Goal: Information Seeking & Learning: Check status

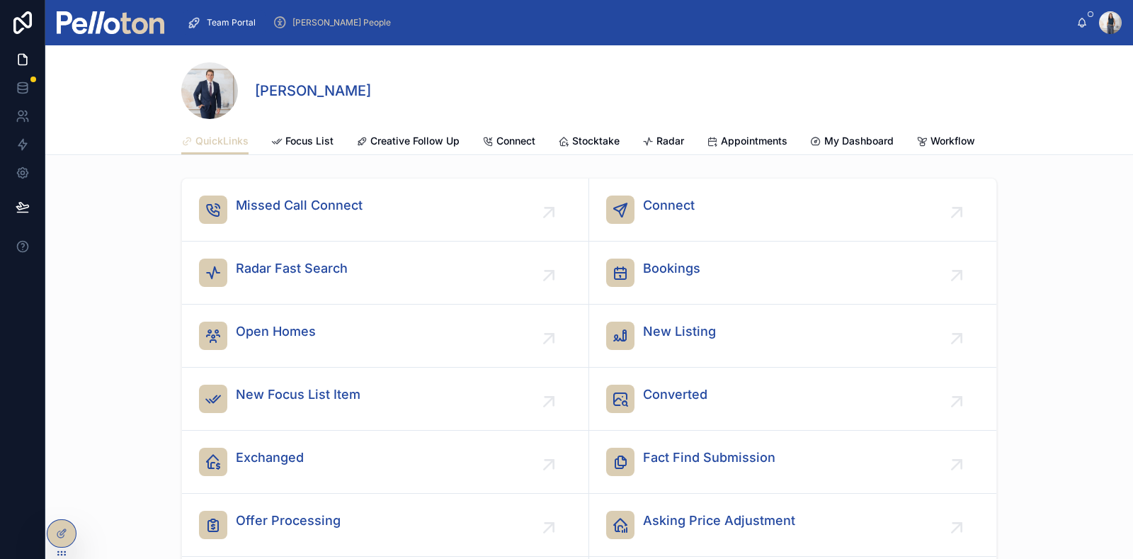
click at [224, 26] on span "Team Portal" at bounding box center [231, 22] width 49 height 11
click at [325, 23] on span "[PERSON_NAME] People" at bounding box center [341, 22] width 98 height 11
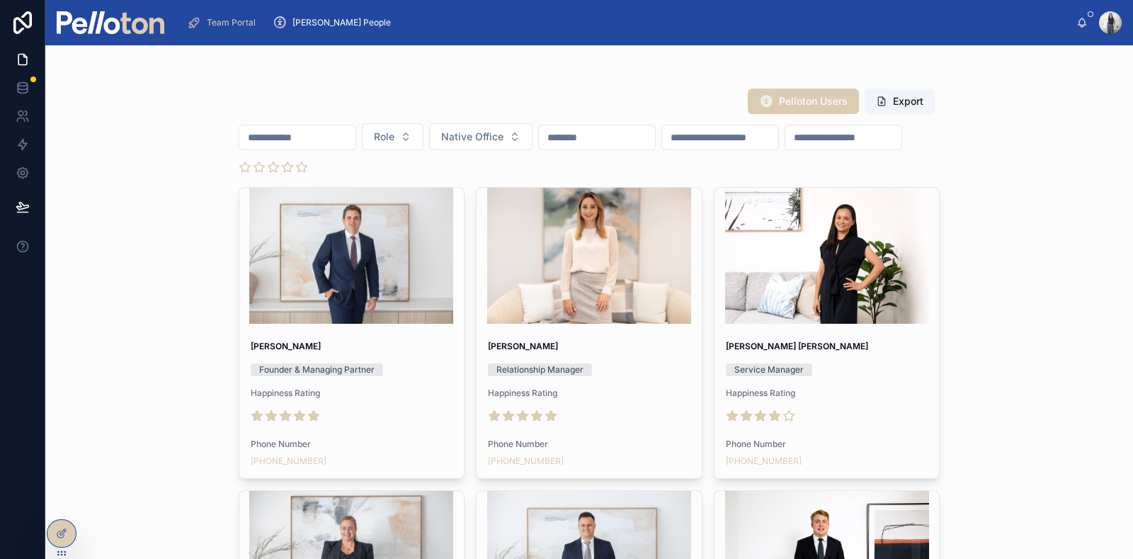
click at [347, 135] on input "text" at bounding box center [297, 137] width 116 height 20
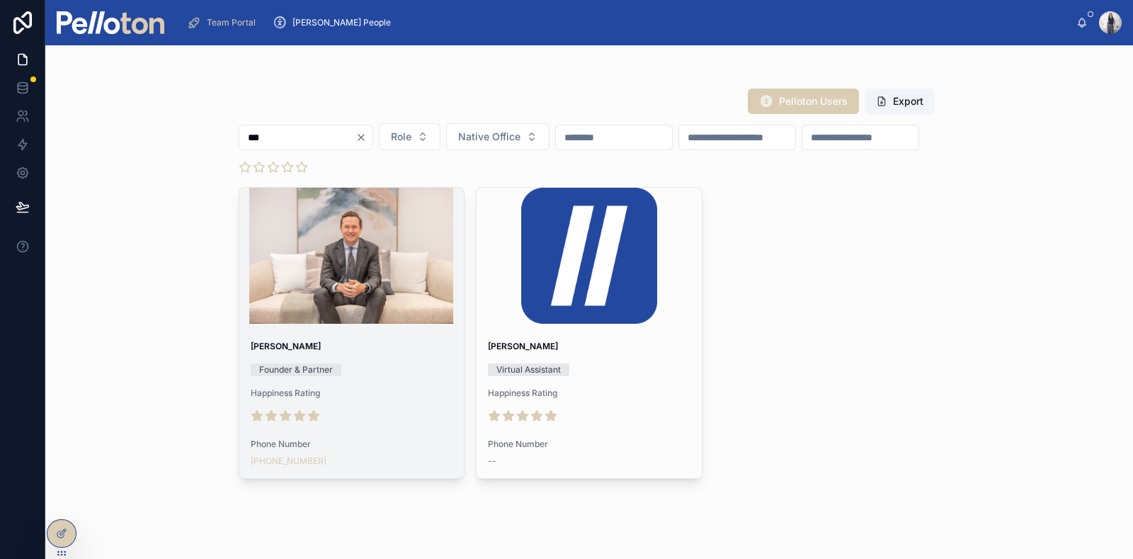
type input "***"
click at [346, 296] on div at bounding box center [351, 256] width 225 height 136
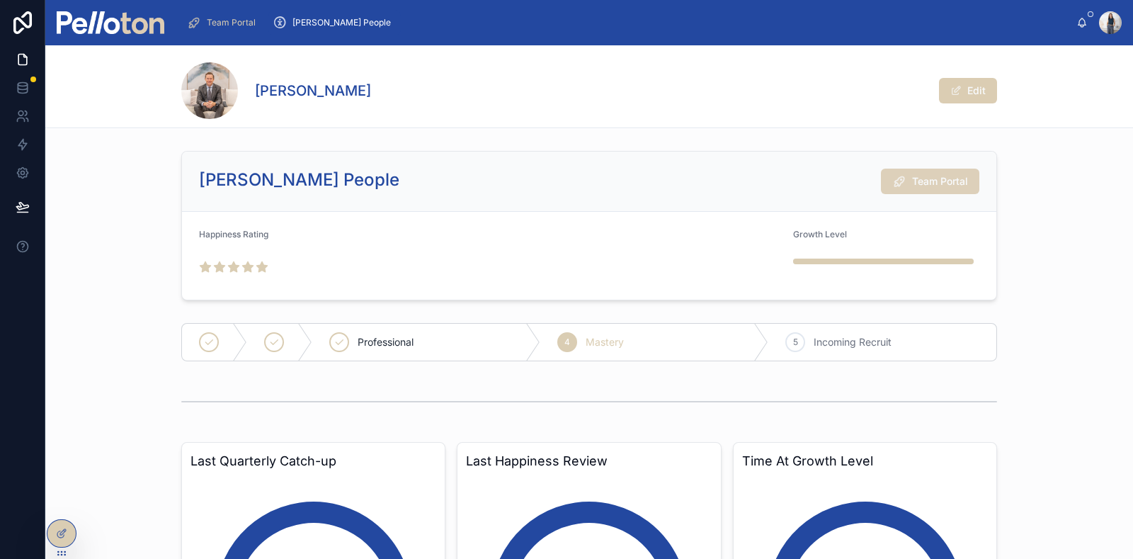
click at [905, 191] on button "Team Portal" at bounding box center [930, 180] width 98 height 25
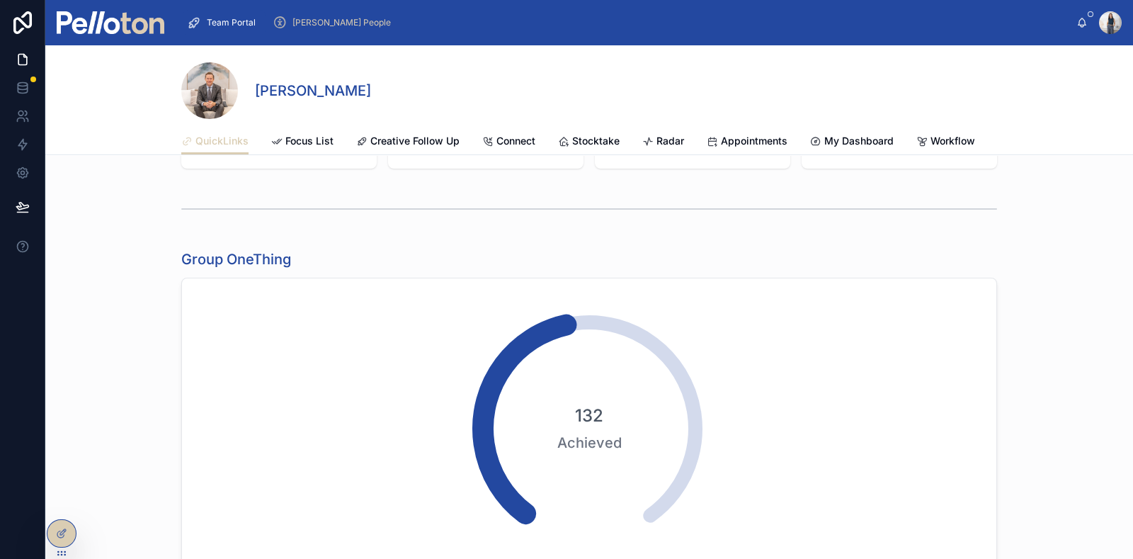
scroll to position [615, 0]
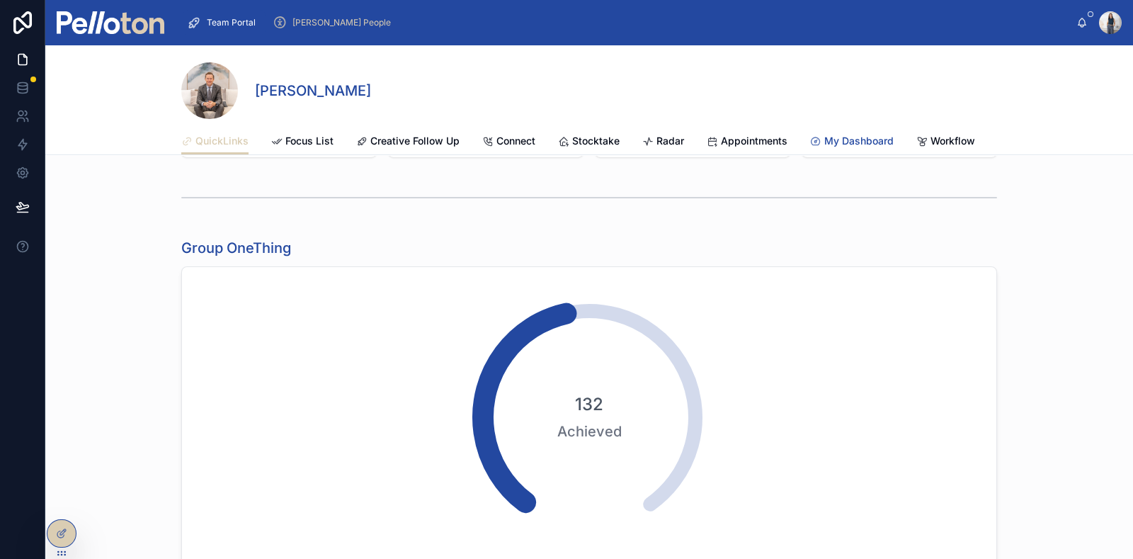
click at [852, 138] on span "My Dashboard" at bounding box center [858, 141] width 69 height 14
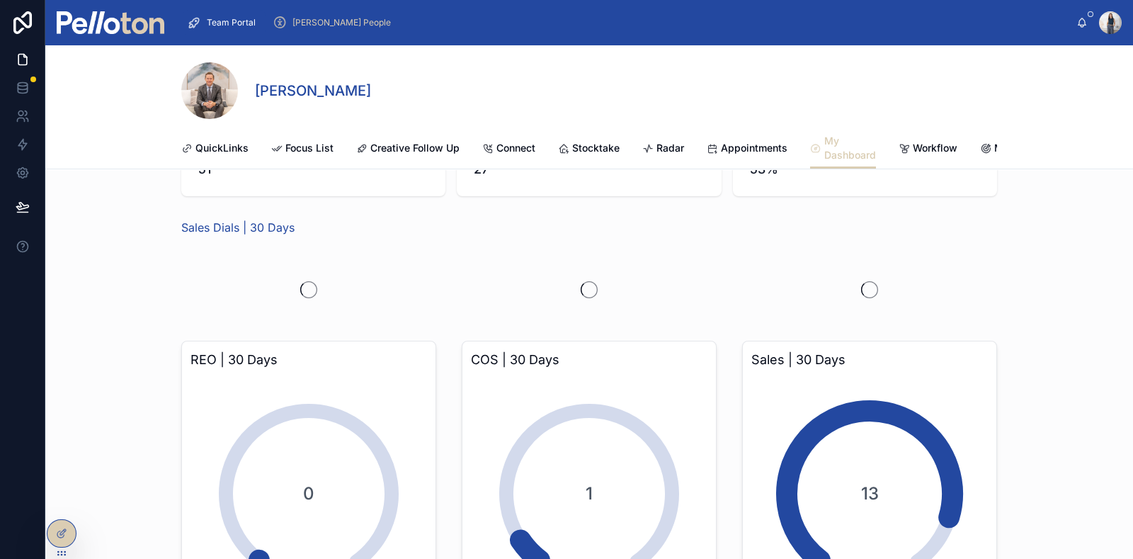
scroll to position [176, 0]
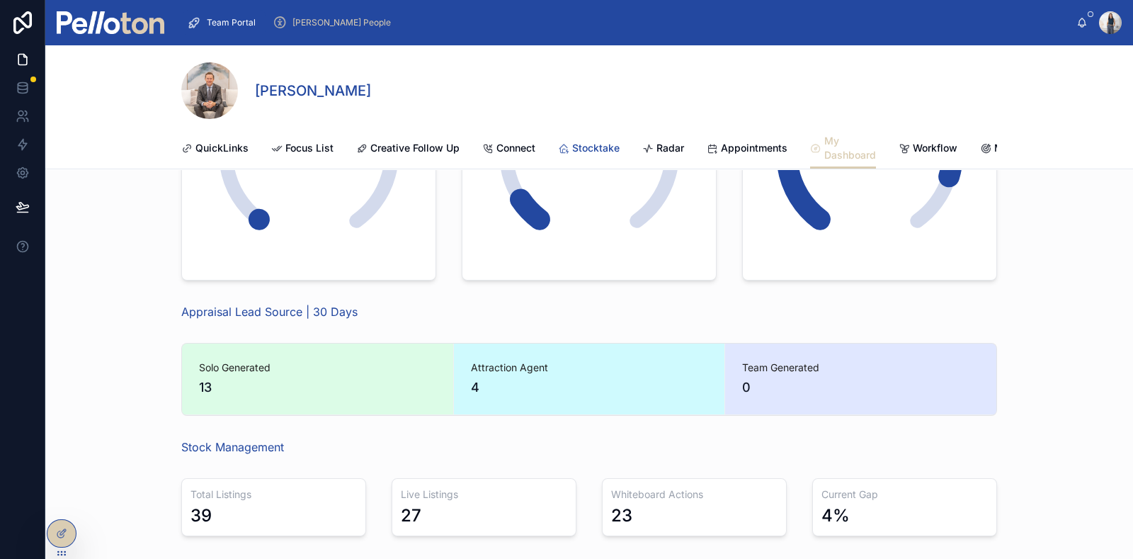
drag, startPoint x: 602, startPoint y: 145, endPoint x: 623, endPoint y: 245, distance: 102.1
click at [602, 145] on span "Stocktake" at bounding box center [595, 148] width 47 height 14
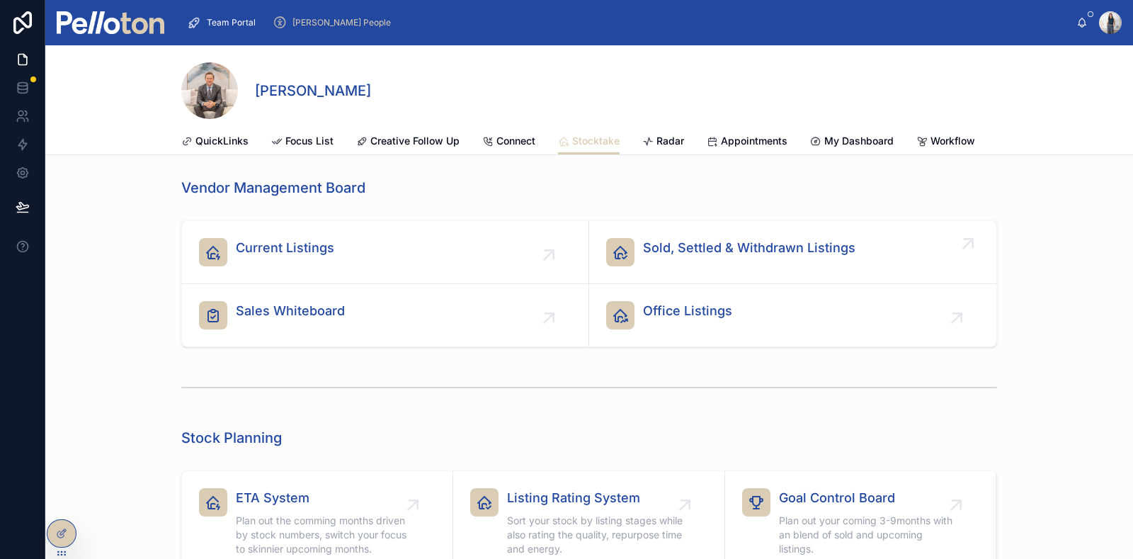
click at [733, 258] on span "Sold, Settled & Withdrawn Listings" at bounding box center [749, 248] width 212 height 20
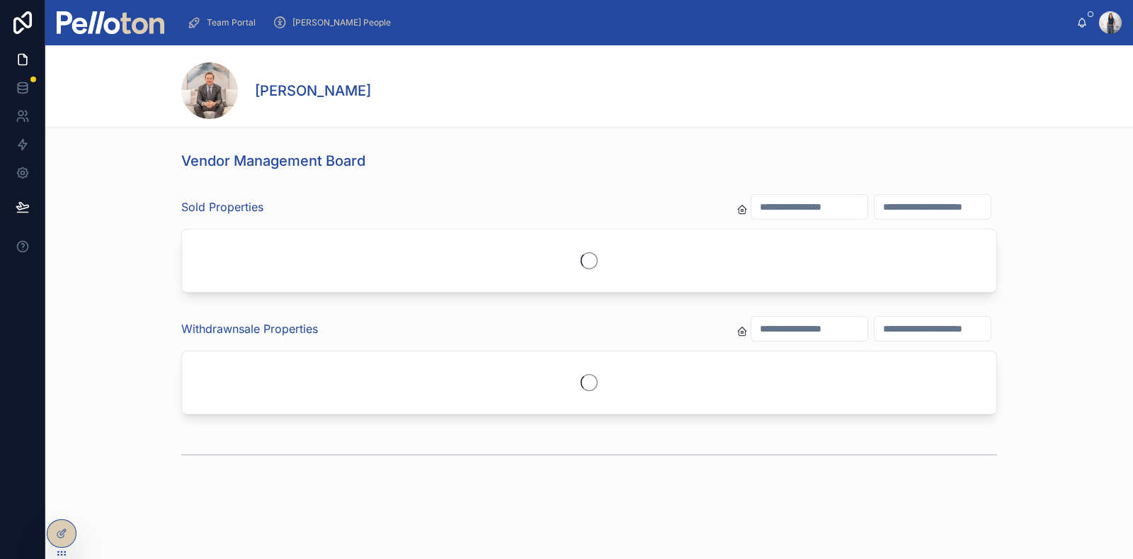
click at [751, 211] on input "text" at bounding box center [809, 207] width 116 height 20
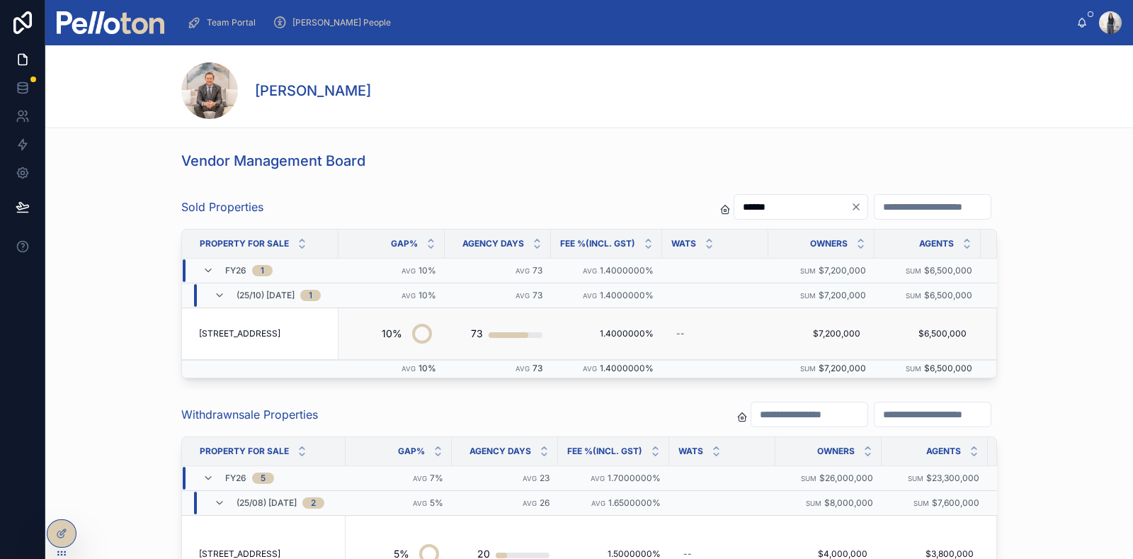
type input "******"
click at [266, 332] on span "[STREET_ADDRESS]" at bounding box center [239, 333] width 81 height 11
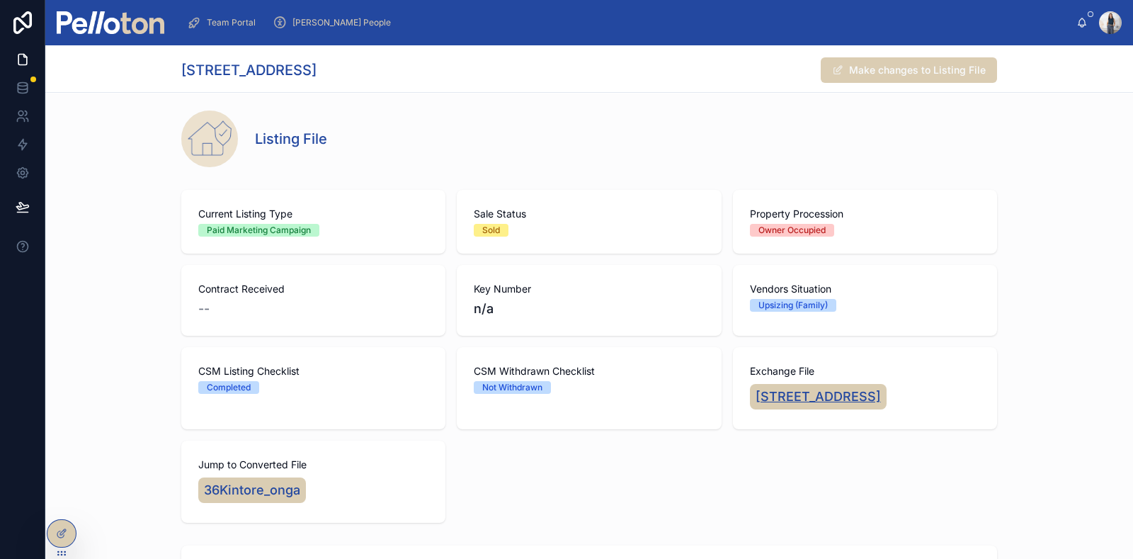
click at [860, 387] on span "[STREET_ADDRESS]" at bounding box center [817, 397] width 125 height 20
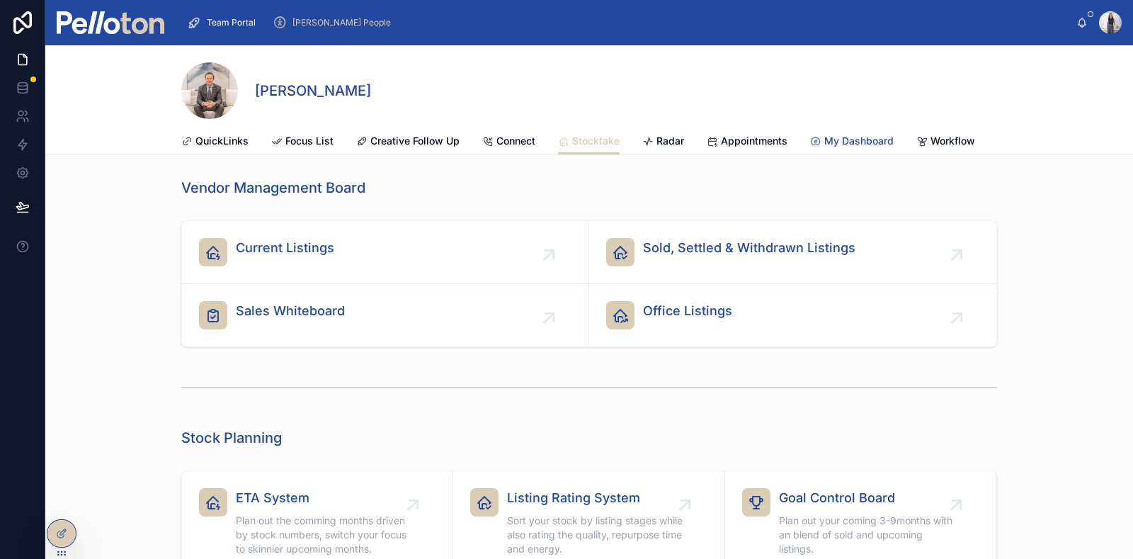
drag, startPoint x: 840, startPoint y: 136, endPoint x: 876, endPoint y: 148, distance: 38.1
click at [841, 136] on span "My Dashboard" at bounding box center [858, 141] width 69 height 14
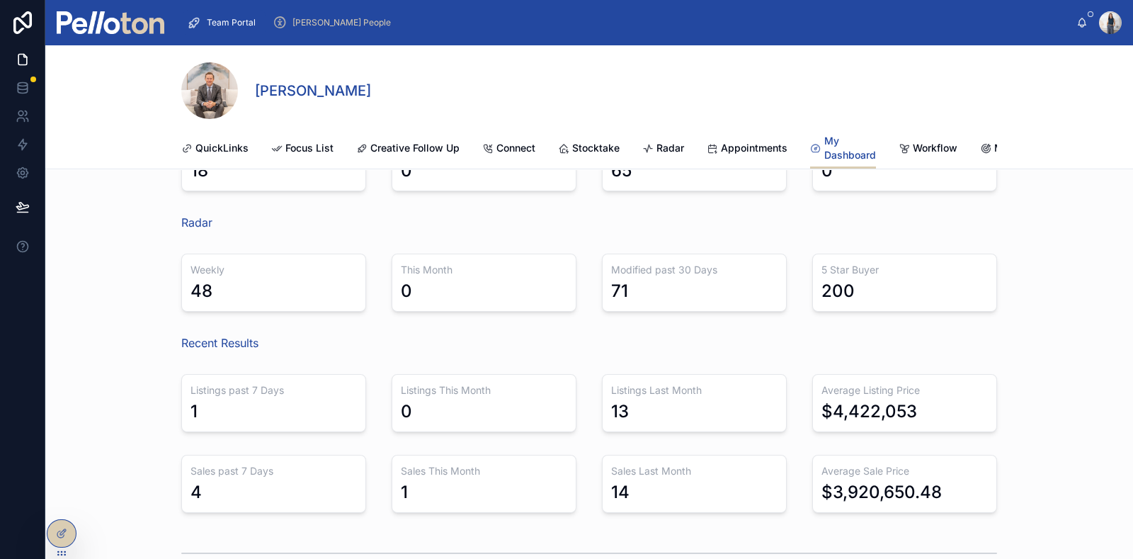
scroll to position [1238, 0]
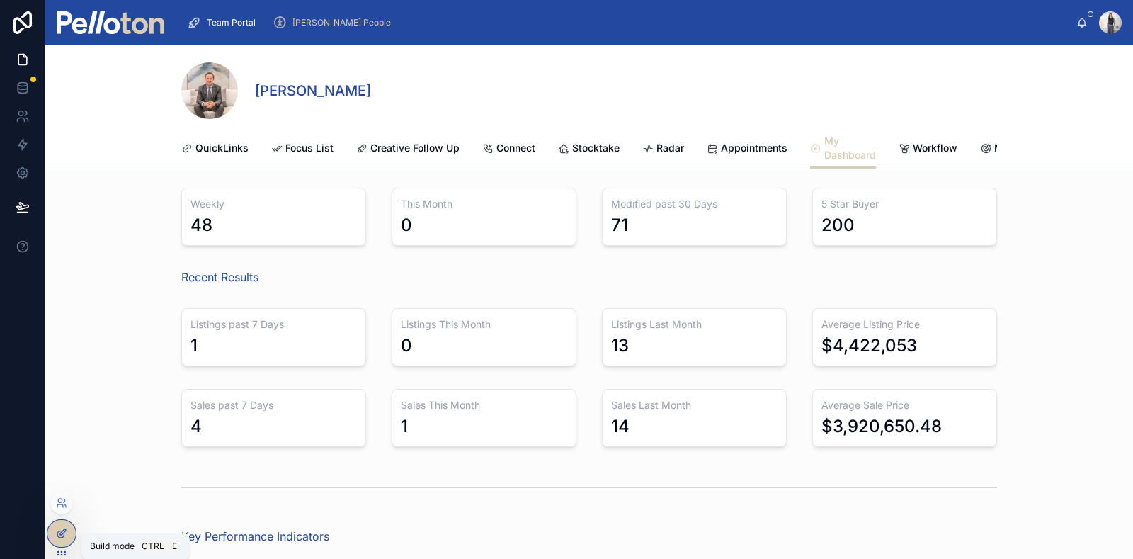
click at [62, 446] on icon at bounding box center [61, 532] width 11 height 11
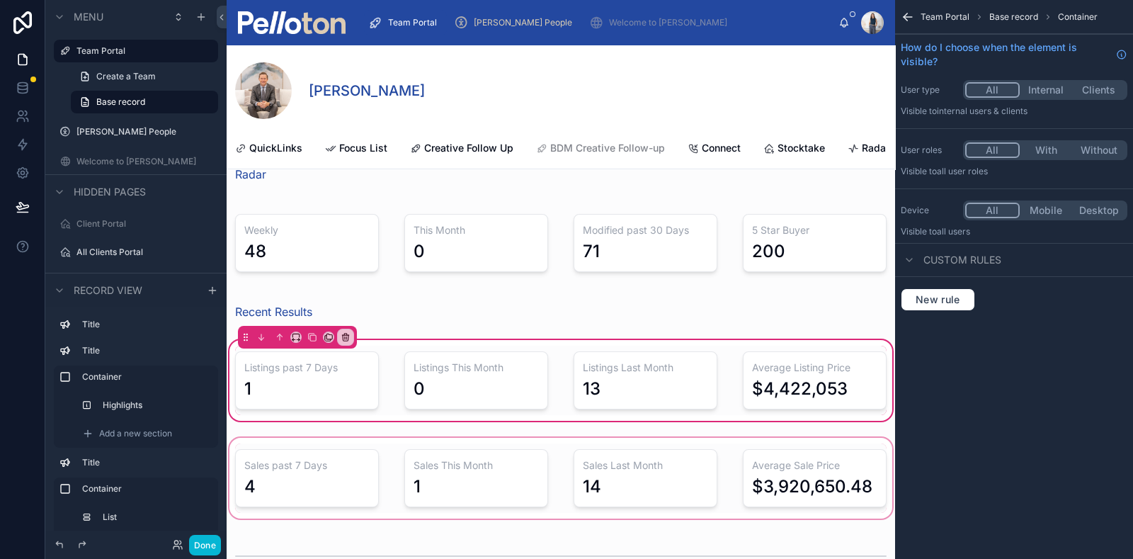
scroll to position [1436, 0]
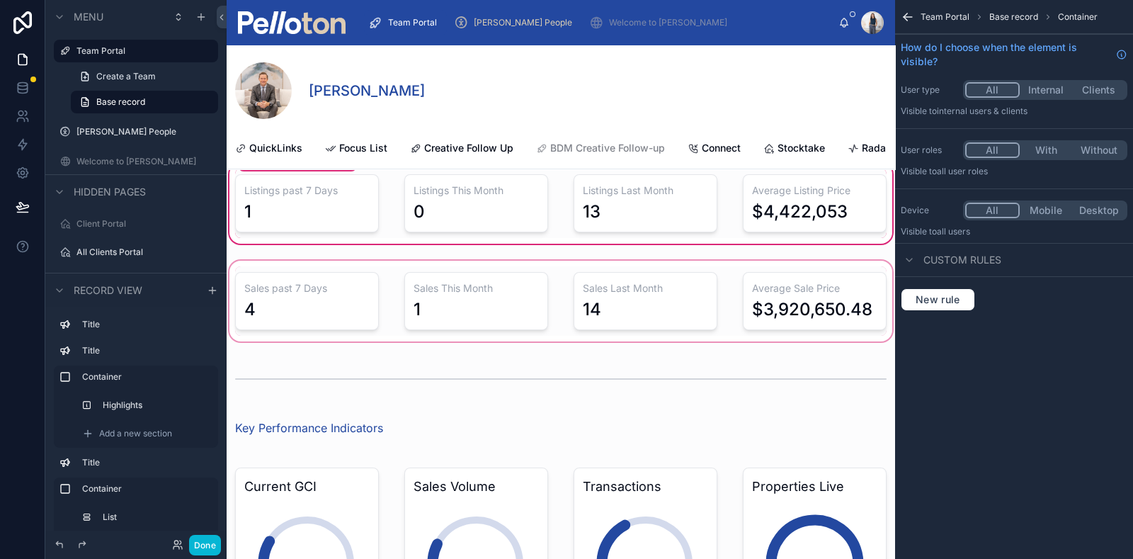
click at [309, 303] on div at bounding box center [561, 301] width 668 height 86
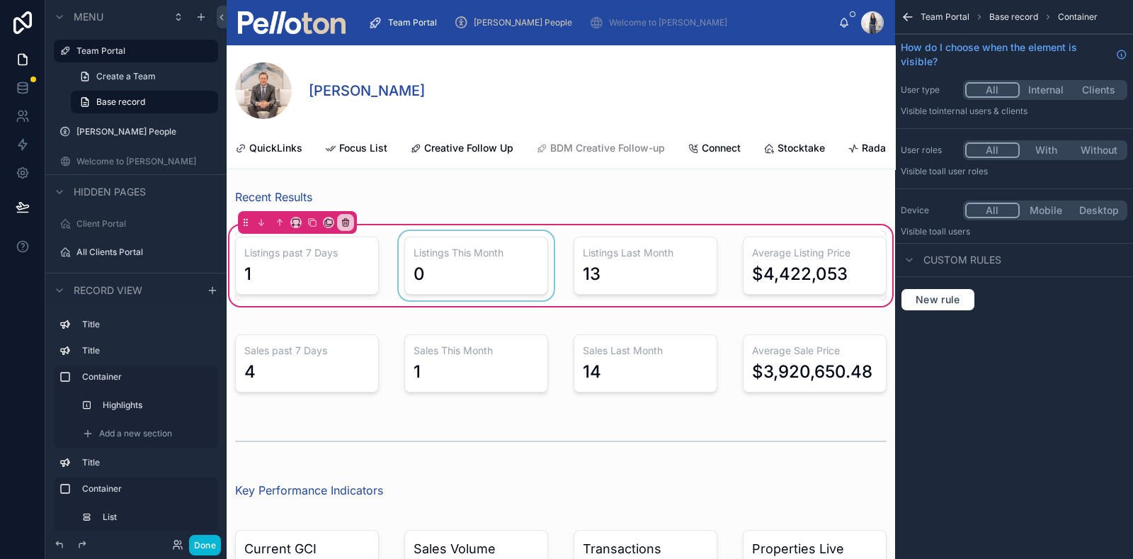
scroll to position [1347, 0]
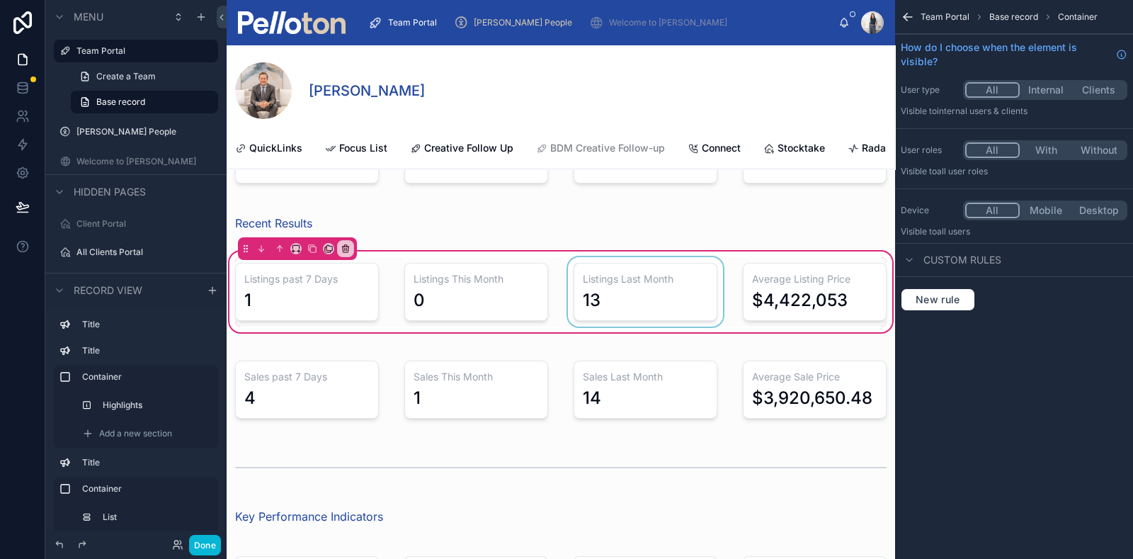
click at [565, 270] on div at bounding box center [645, 291] width 161 height 69
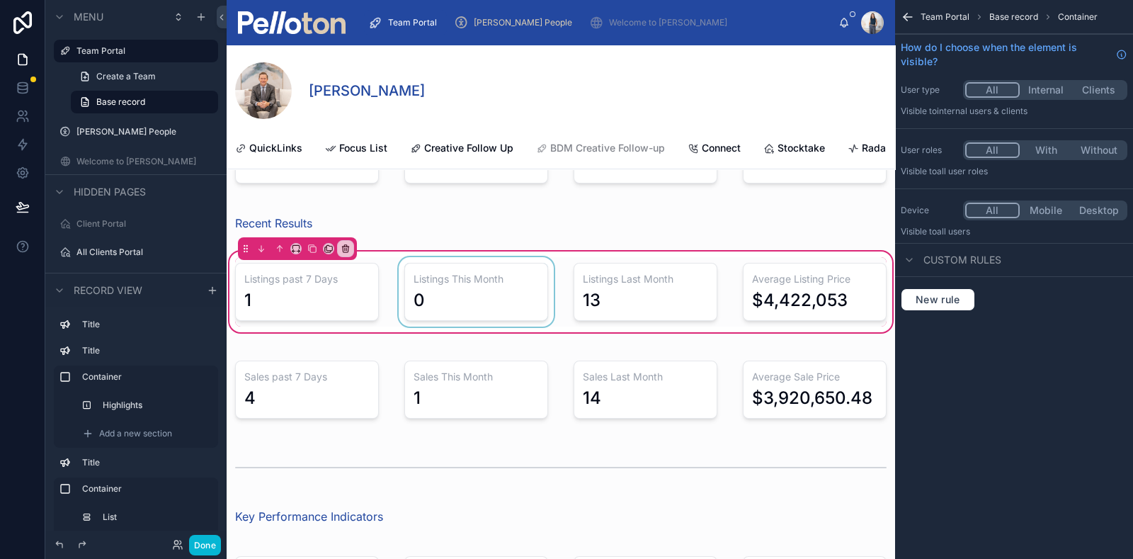
click at [548, 271] on div at bounding box center [476, 291] width 161 height 69
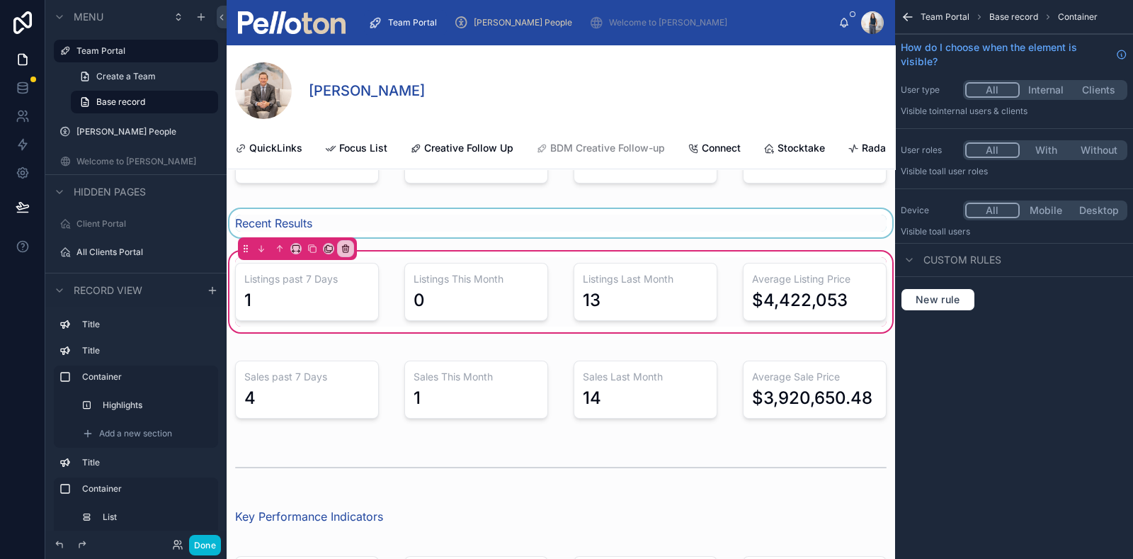
click at [418, 225] on div at bounding box center [561, 223] width 668 height 28
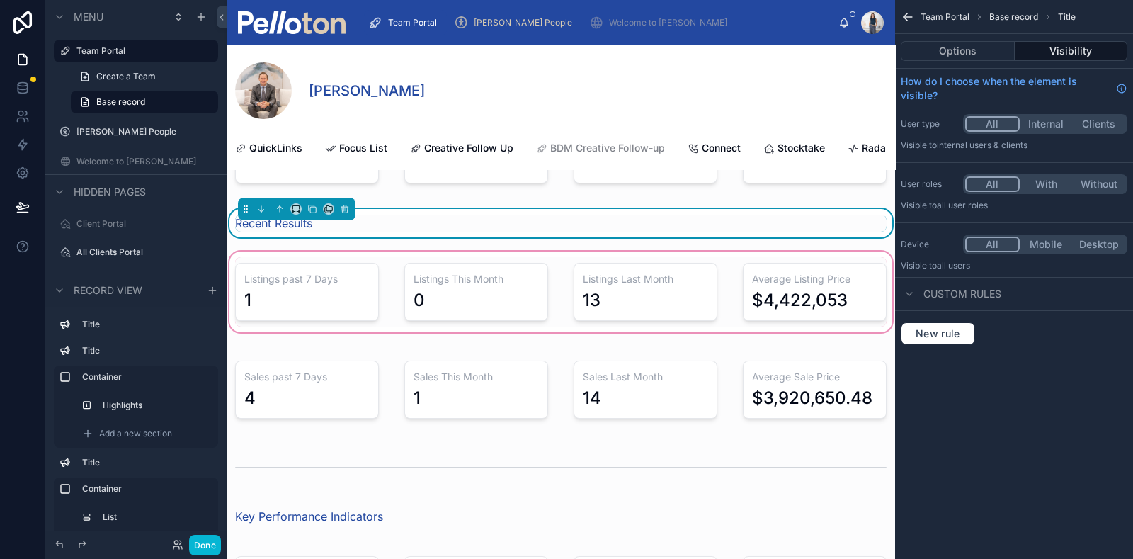
click at [387, 299] on div at bounding box center [561, 291] width 668 height 86
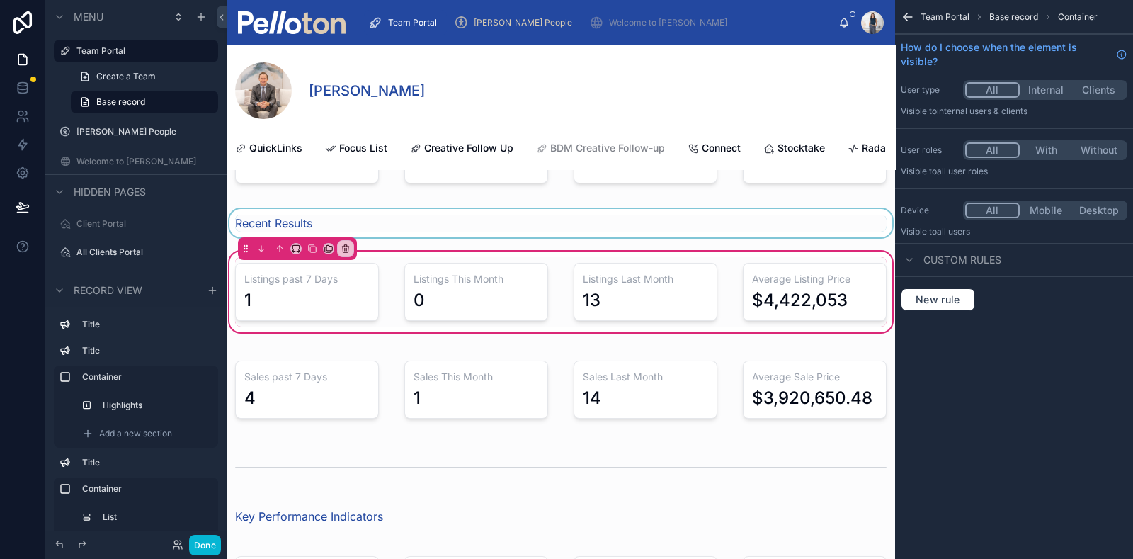
click at [905, 261] on span "Custom rules" at bounding box center [962, 260] width 78 height 14
click at [905, 261] on icon "scrollable content" at bounding box center [908, 259] width 11 height 11
click at [636, 291] on div at bounding box center [645, 291] width 161 height 69
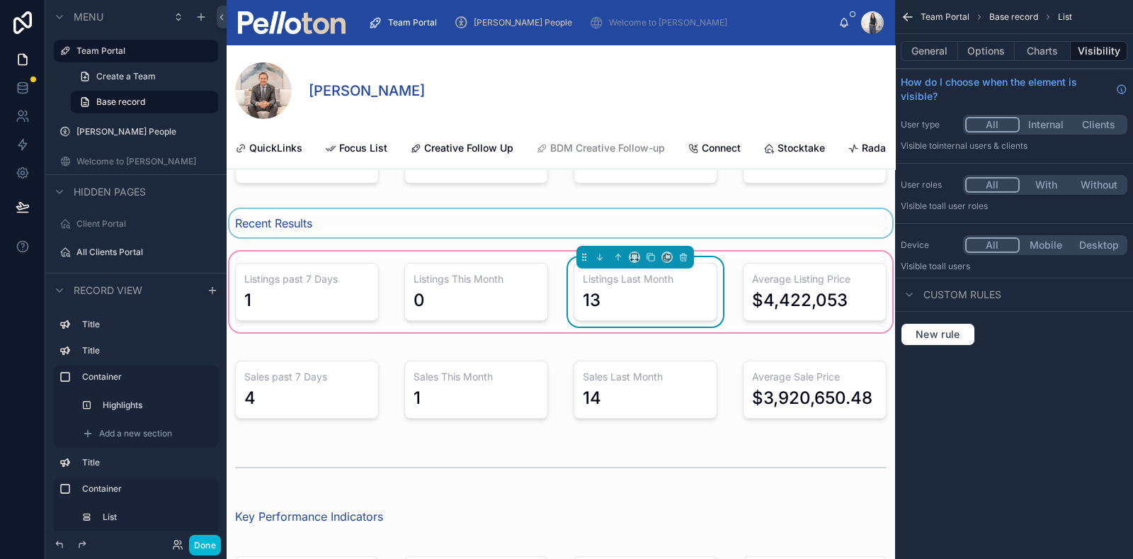
click at [648, 311] on div "13" at bounding box center [645, 300] width 125 height 23
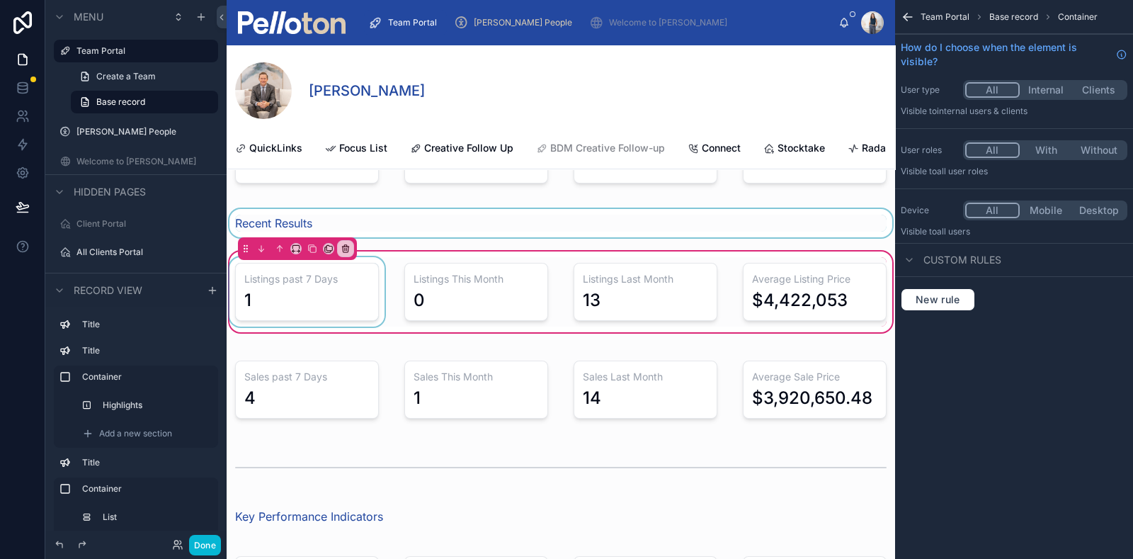
click at [333, 302] on div at bounding box center [307, 291] width 161 height 69
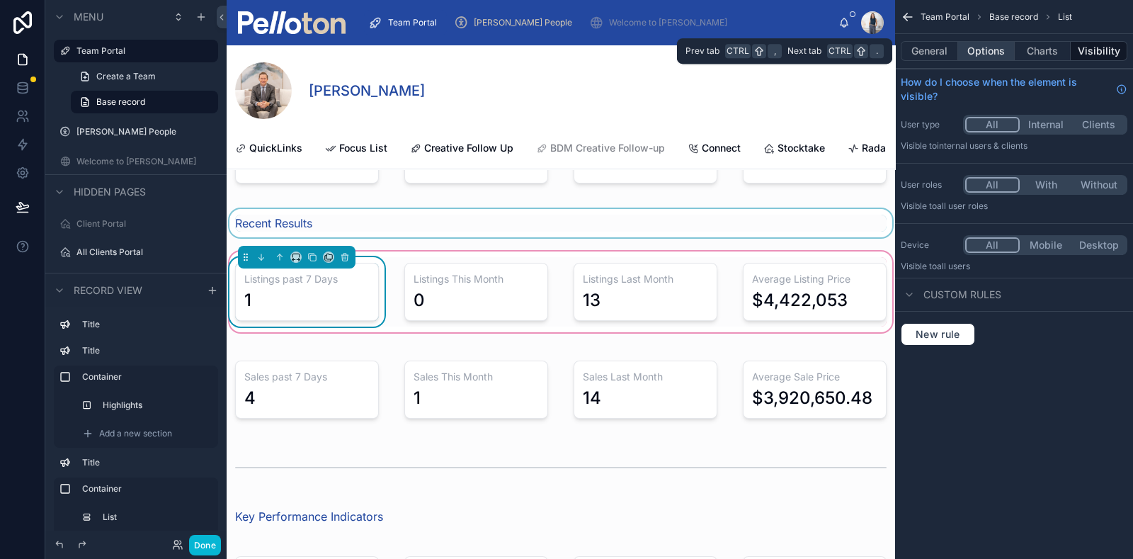
click at [905, 52] on button "Options" at bounding box center [986, 51] width 57 height 20
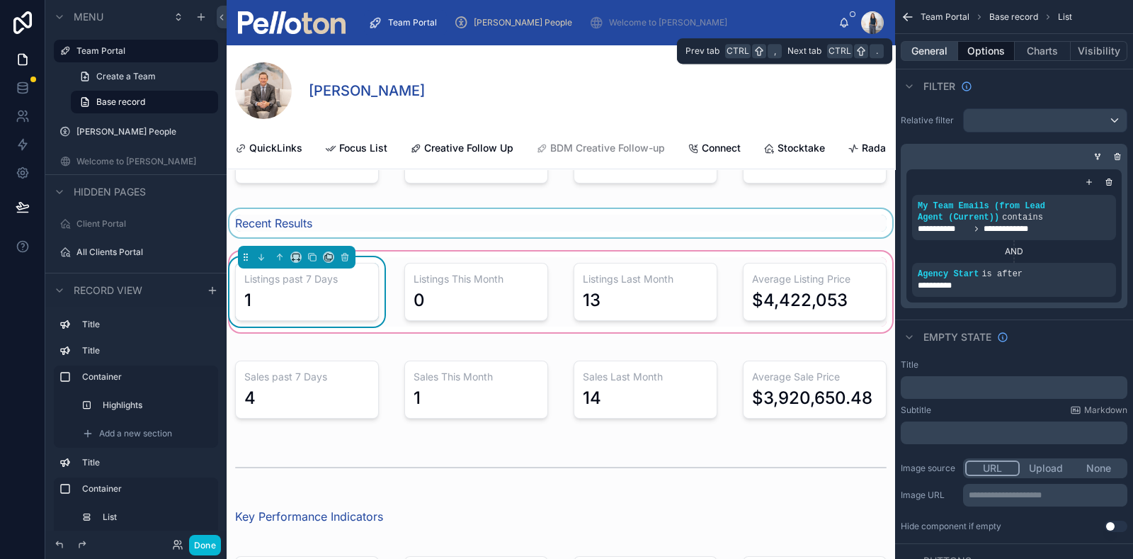
click at [905, 52] on button "General" at bounding box center [928, 51] width 57 height 20
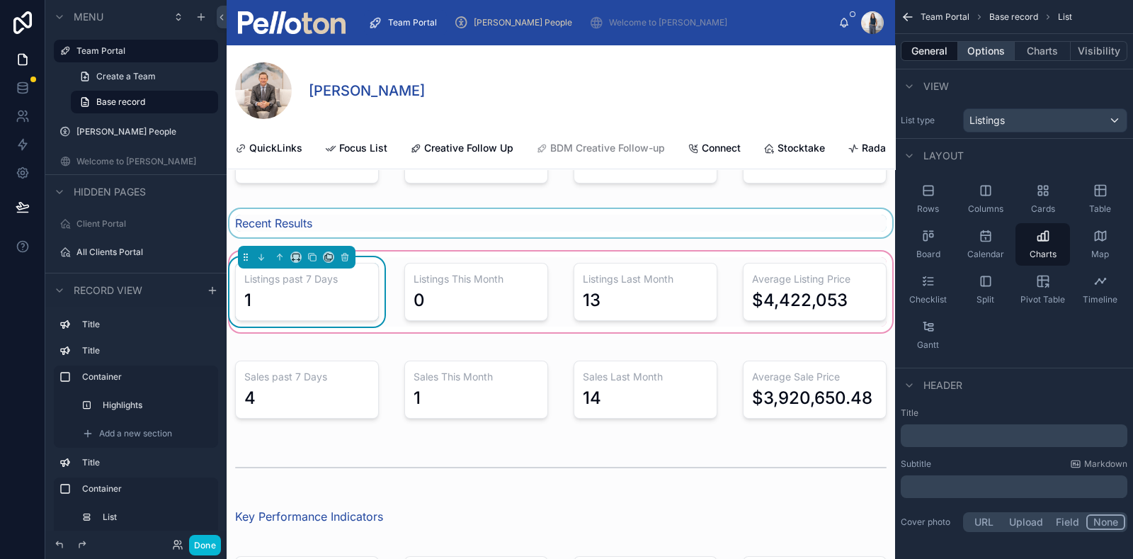
click at [905, 51] on button "Options" at bounding box center [986, 51] width 57 height 20
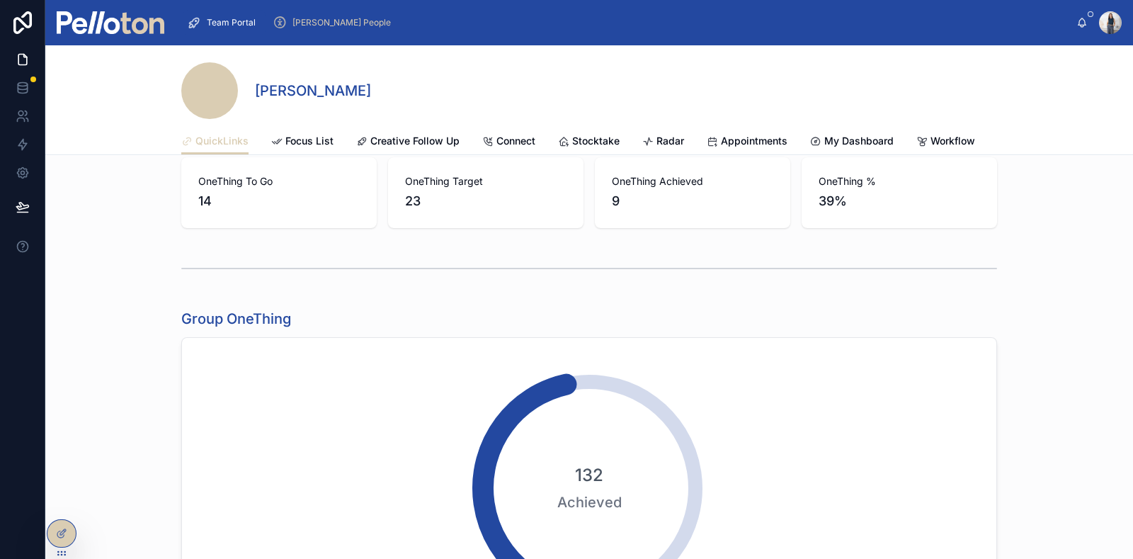
scroll to position [619, 0]
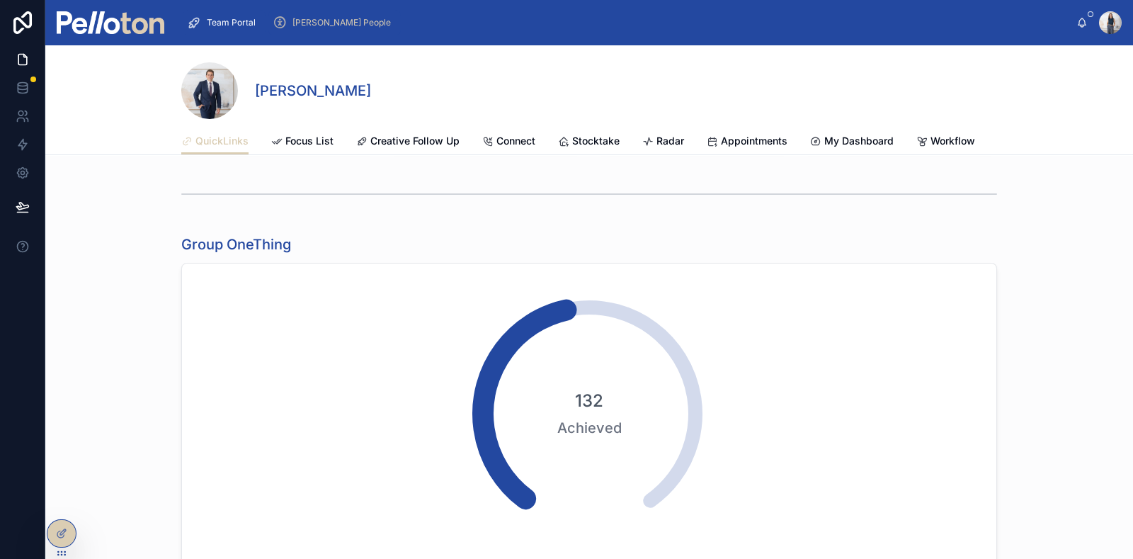
click at [326, 21] on span "[PERSON_NAME] People" at bounding box center [341, 22] width 98 height 11
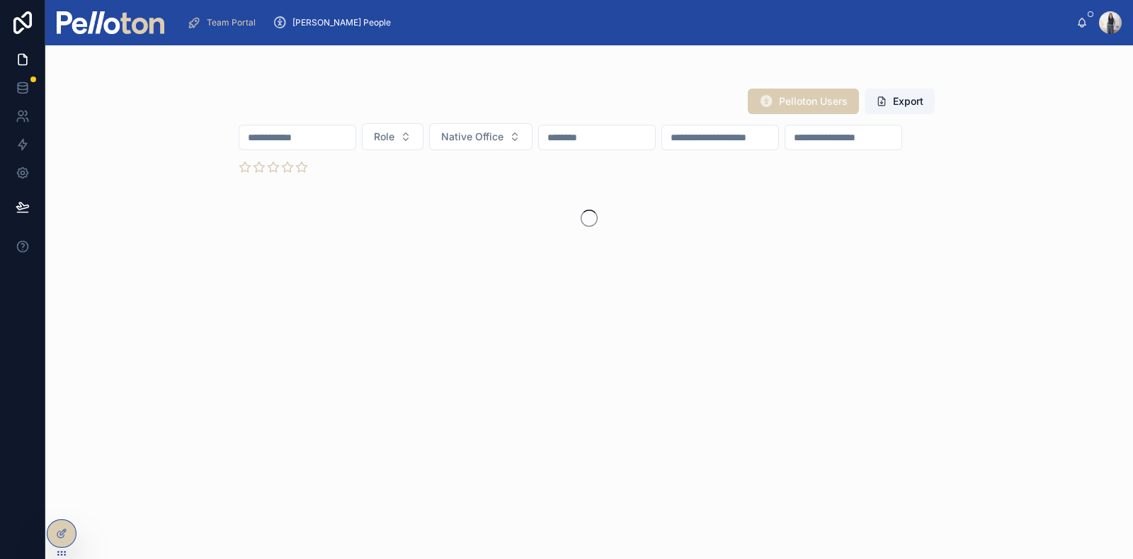
click at [326, 132] on input "text" at bounding box center [297, 137] width 116 height 20
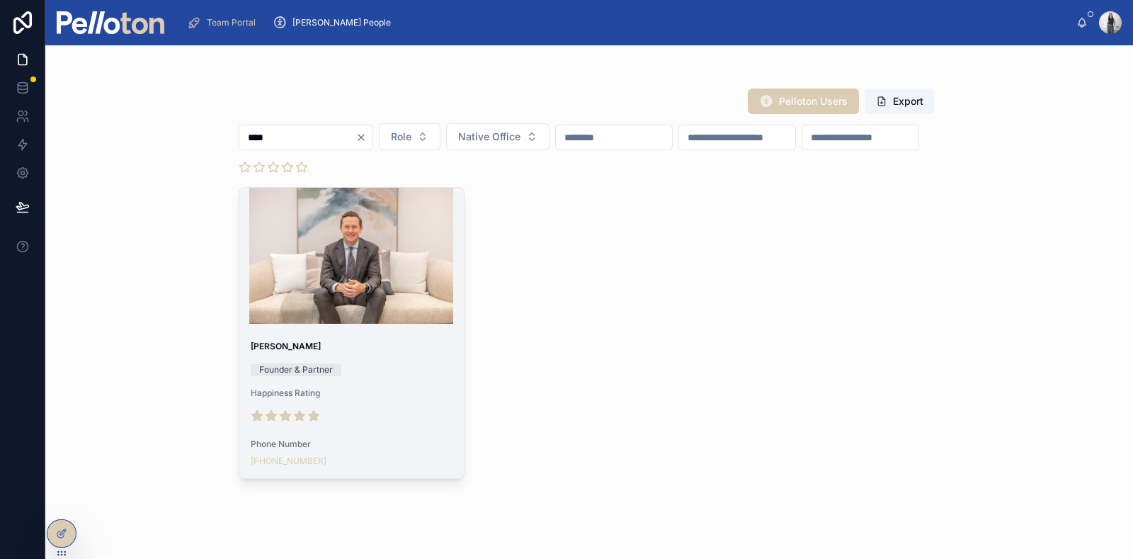
type input "****"
click at [342, 299] on div at bounding box center [351, 256] width 225 height 136
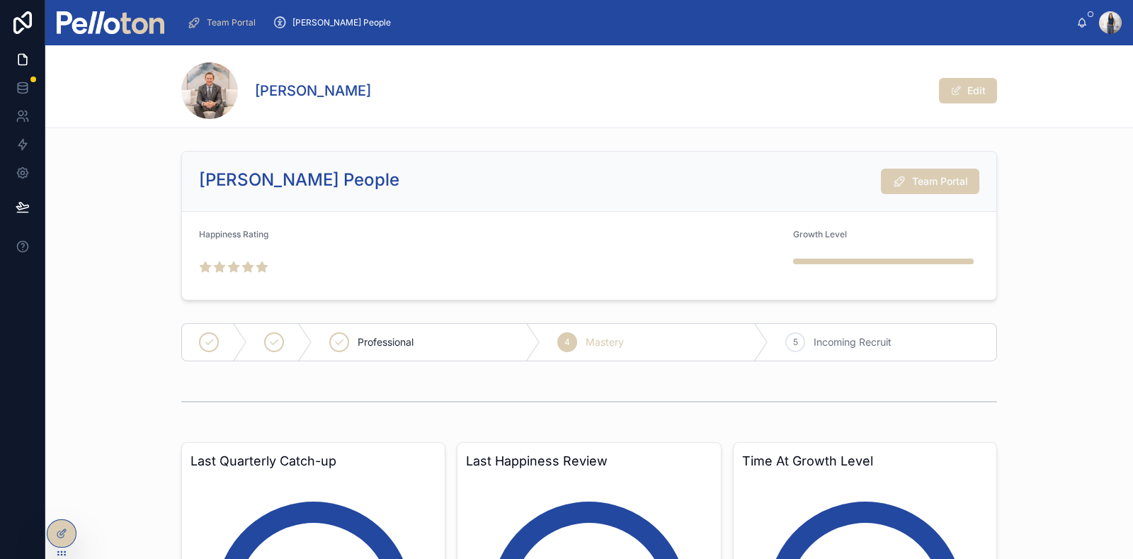
click at [905, 193] on div "Pello People Team Portal" at bounding box center [589, 181] width 814 height 60
click at [905, 188] on span "Team Portal" at bounding box center [940, 181] width 56 height 14
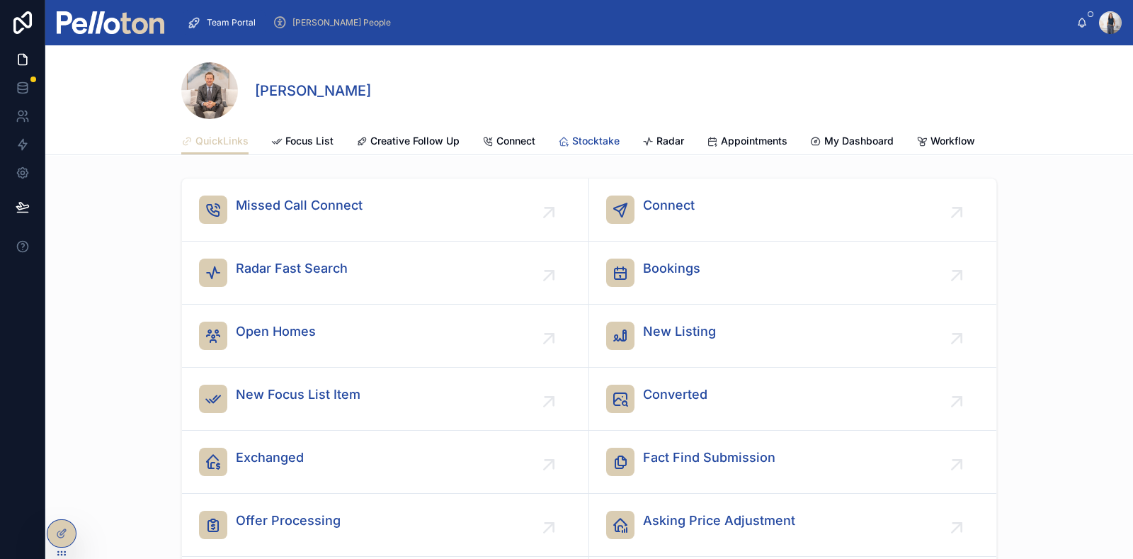
click at [585, 139] on span "Stocktake" at bounding box center [595, 141] width 47 height 14
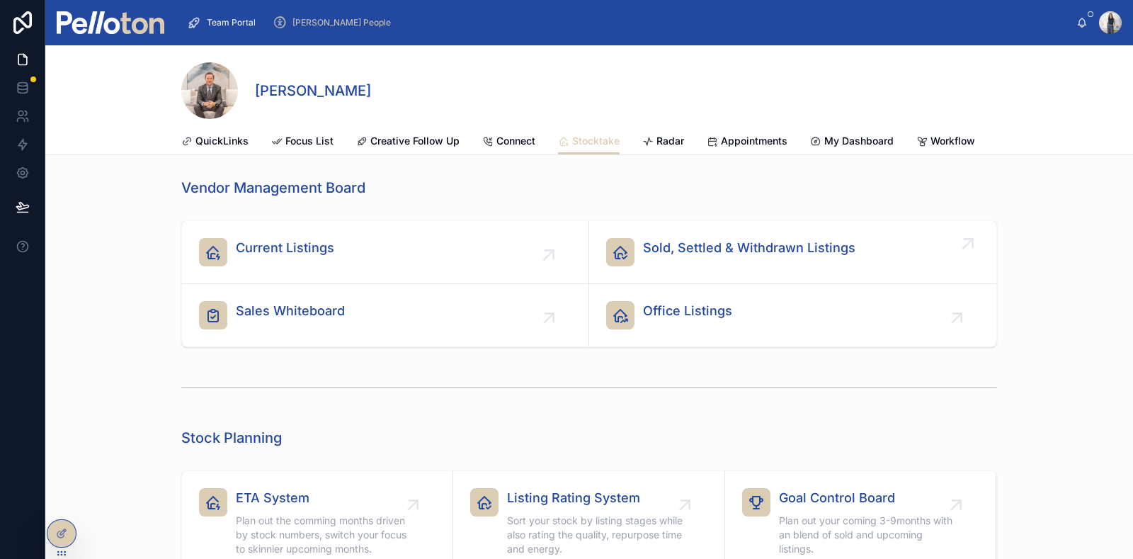
click at [724, 258] on span "Sold, Settled & Withdrawn Listings" at bounding box center [749, 248] width 212 height 20
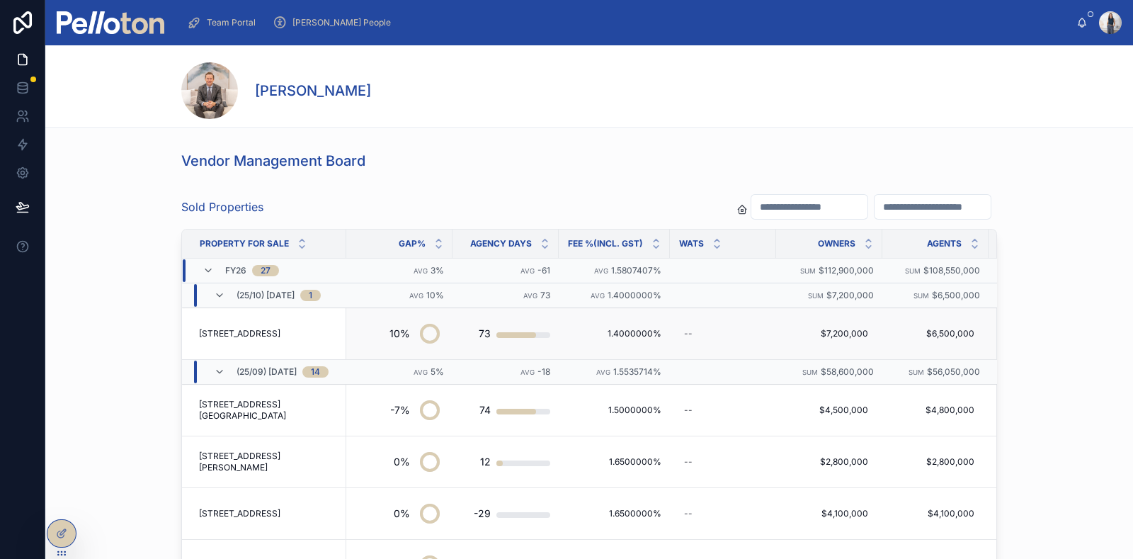
click at [266, 333] on span "[STREET_ADDRESS]" at bounding box center [239, 333] width 81 height 11
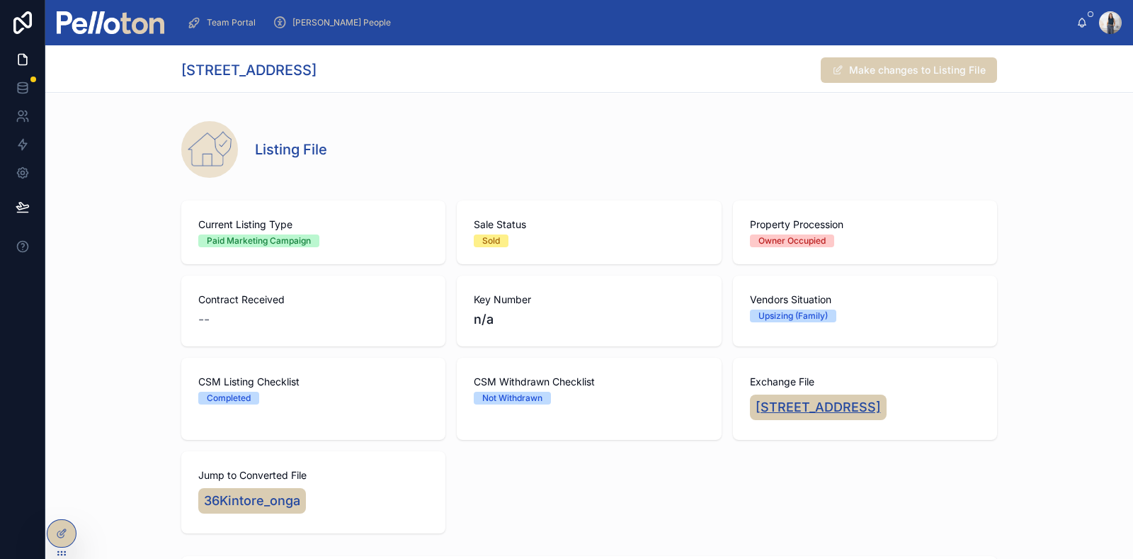
click at [817, 405] on span "[STREET_ADDRESS]" at bounding box center [817, 407] width 125 height 20
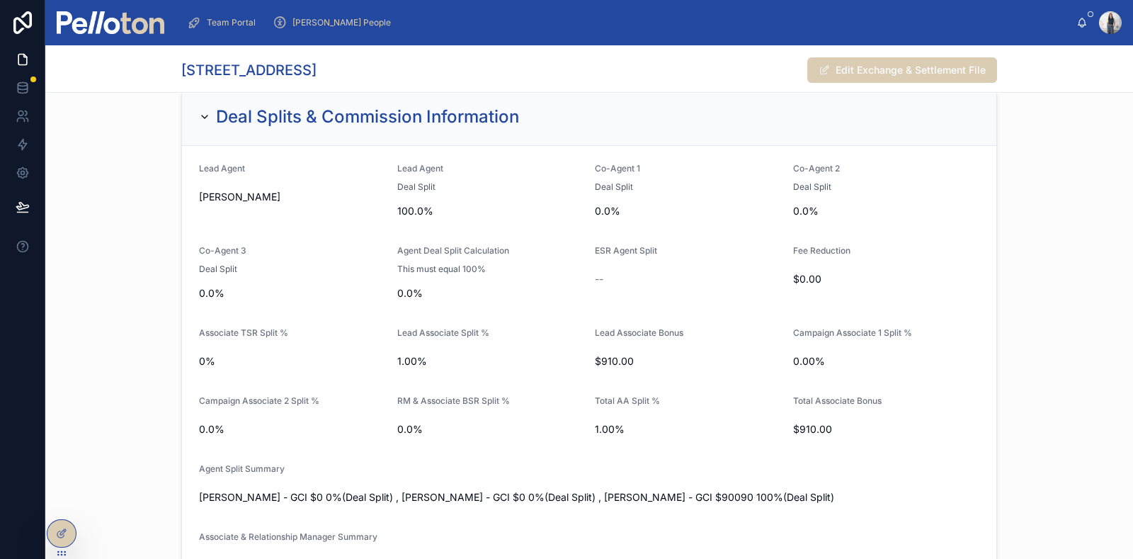
scroll to position [4248, 0]
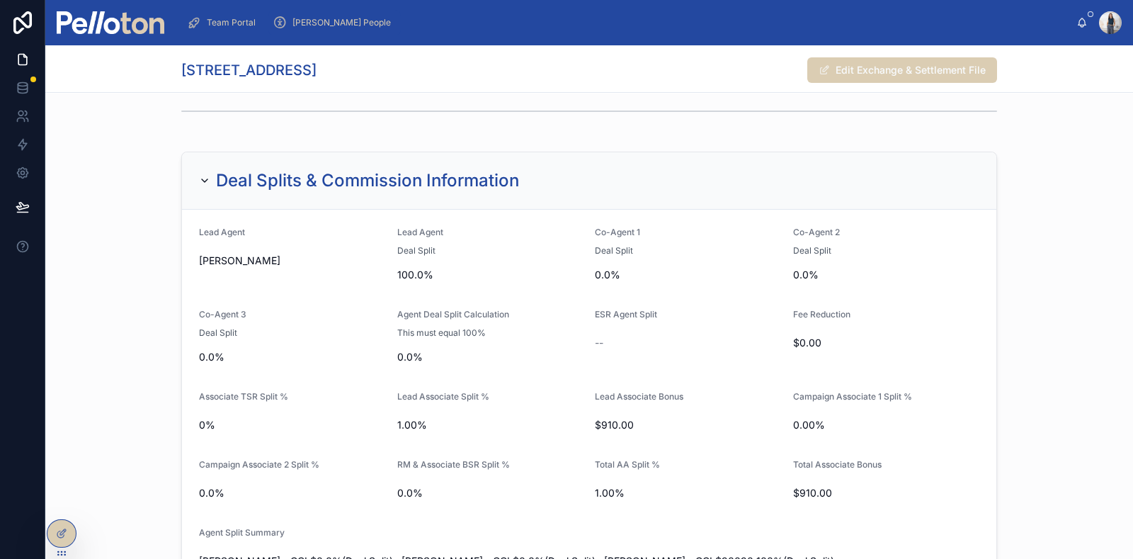
click at [316, 28] on span "[PERSON_NAME] People" at bounding box center [341, 22] width 98 height 11
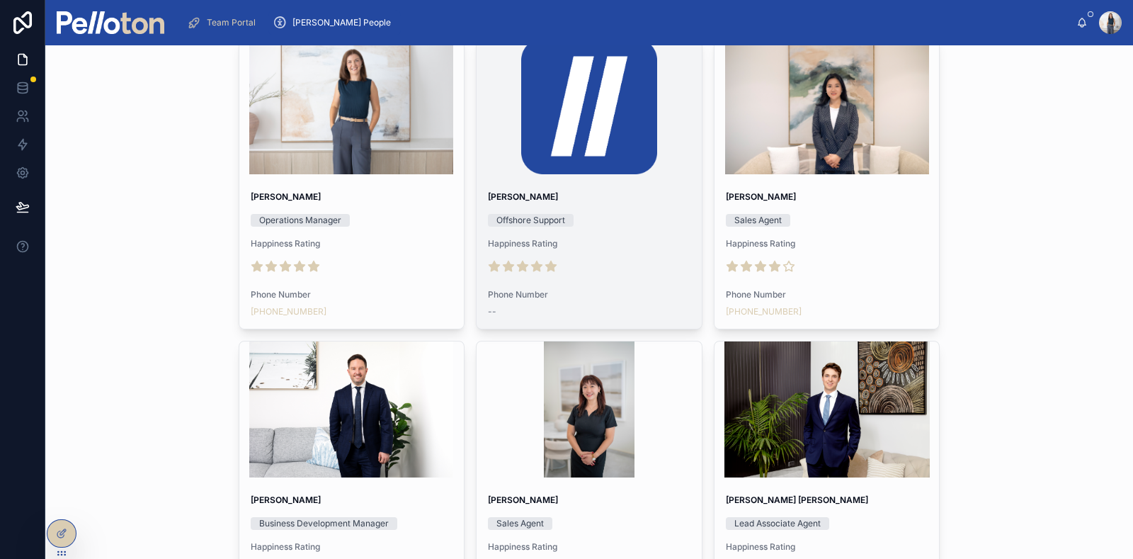
scroll to position [4778, 0]
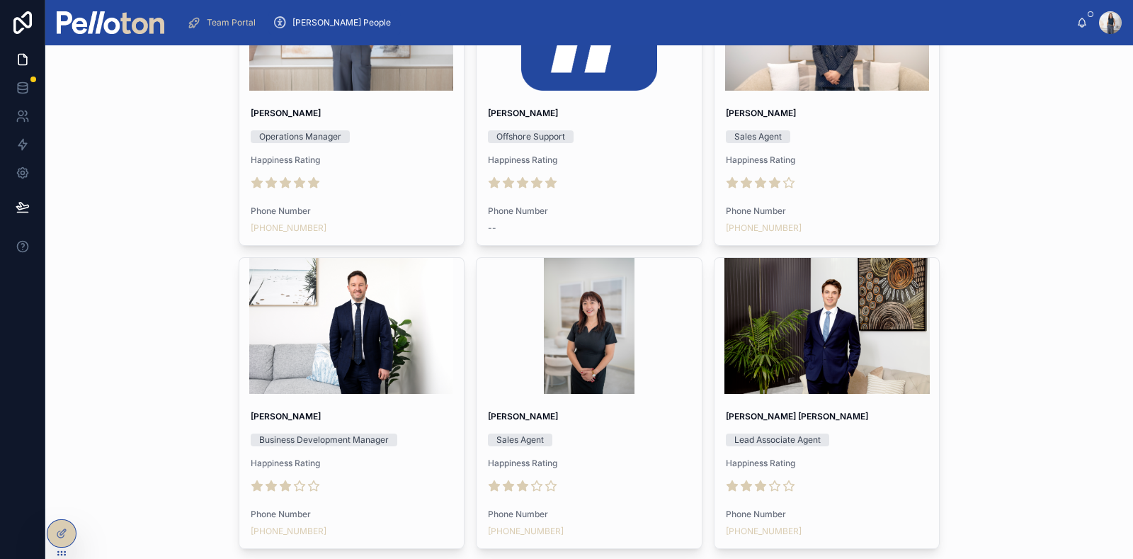
click at [905, 387] on div "Pelloton Users Export Role Native Office Stefon Bertram Founder & Managing Part…" at bounding box center [588, 301] width 1087 height 513
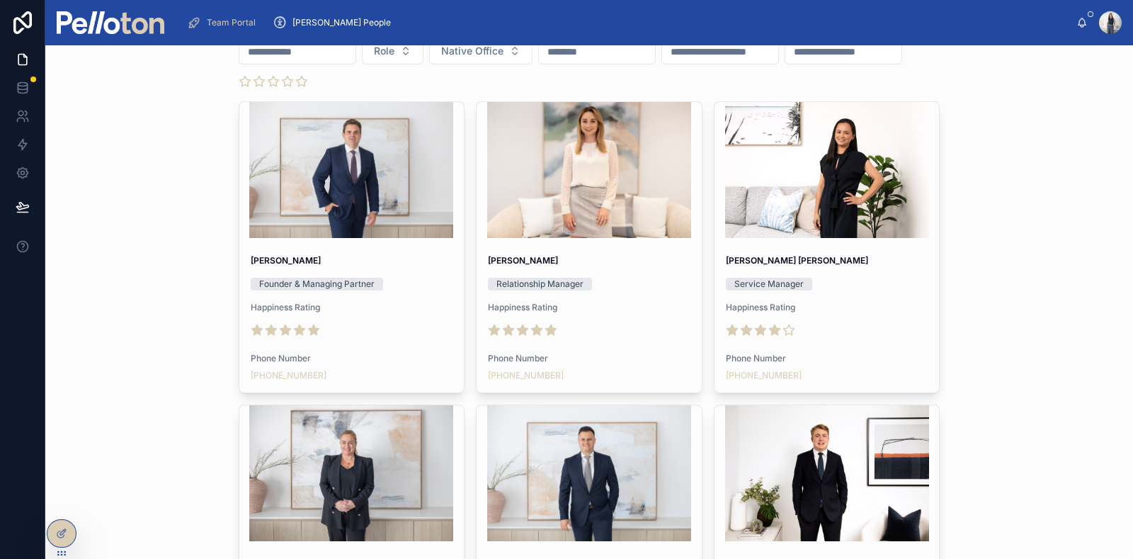
scroll to position [0, 0]
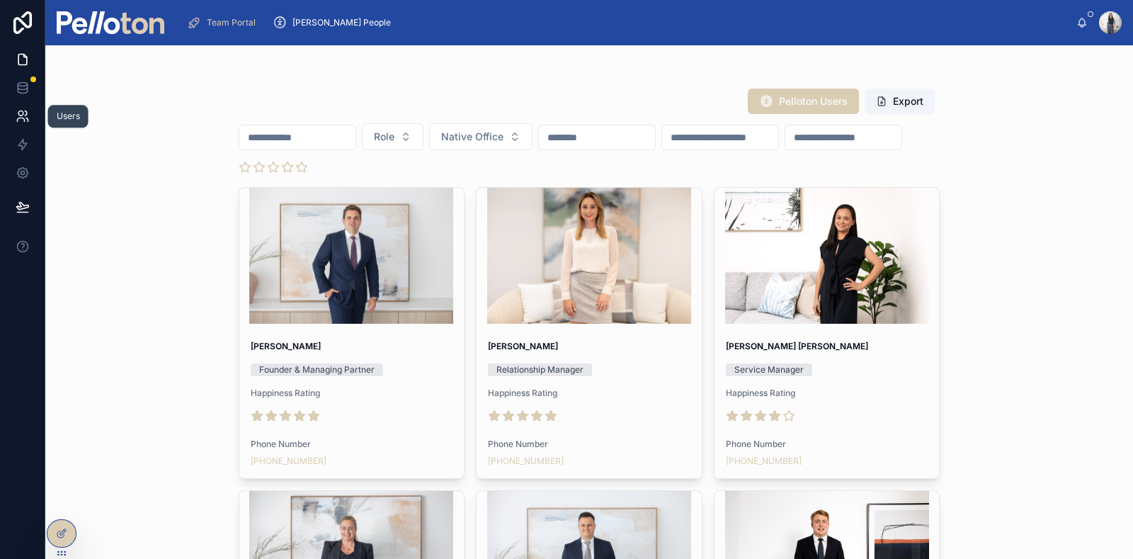
click at [25, 115] on icon at bounding box center [26, 113] width 2 height 4
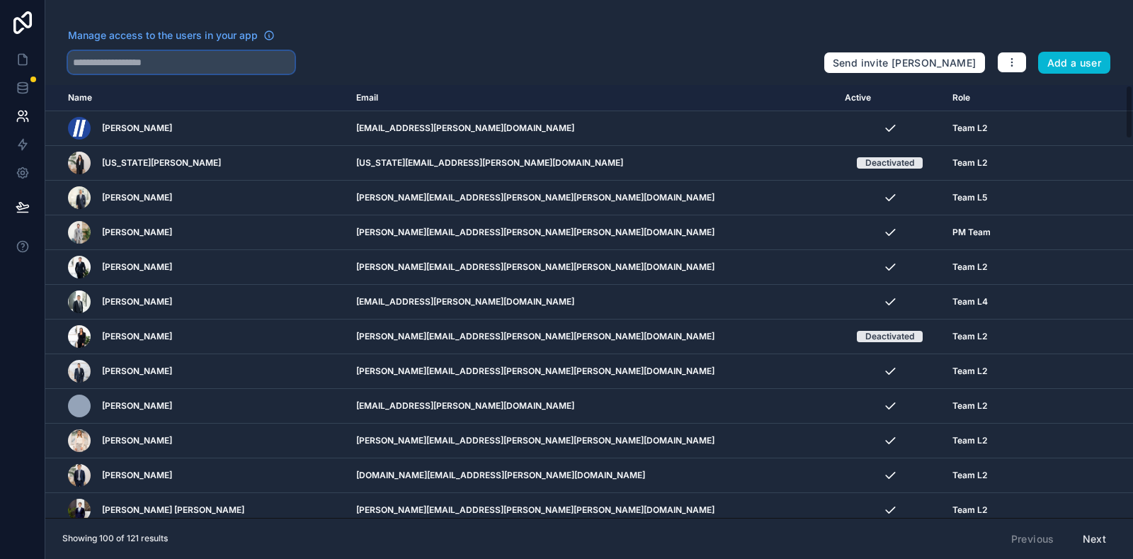
click at [159, 64] on input "text" at bounding box center [181, 62] width 227 height 23
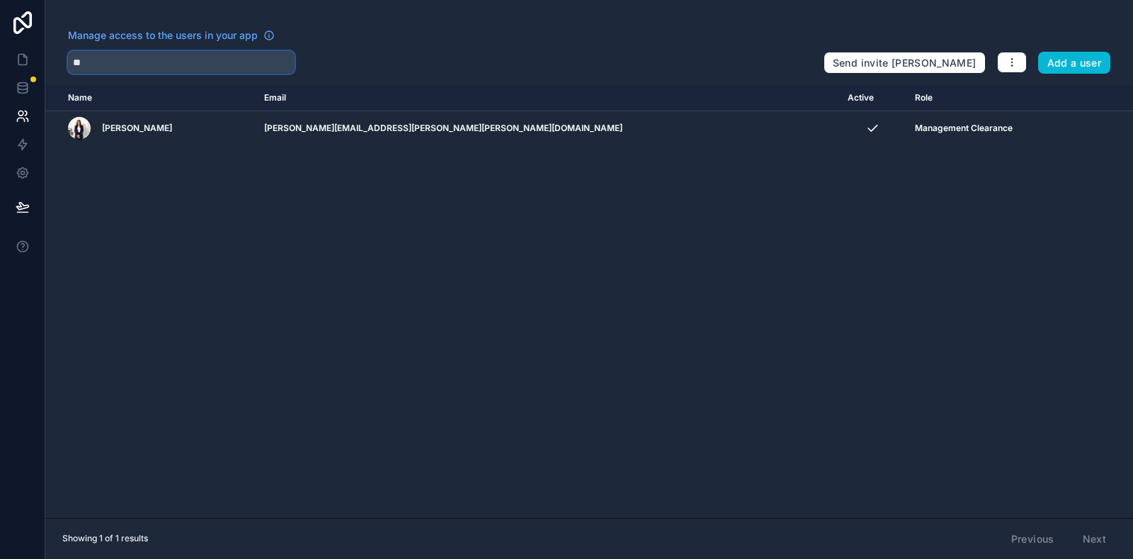
type input "*"
type input "******"
drag, startPoint x: 130, startPoint y: 64, endPoint x: 69, endPoint y: 65, distance: 60.9
click at [69, 65] on input "******" at bounding box center [181, 62] width 227 height 23
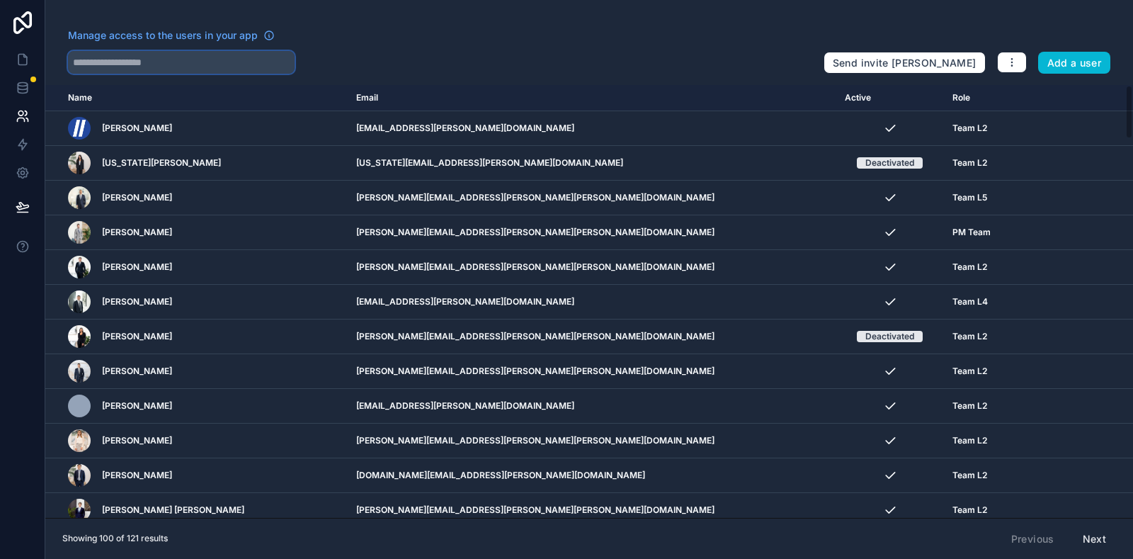
click at [151, 59] on input "text" at bounding box center [181, 62] width 227 height 23
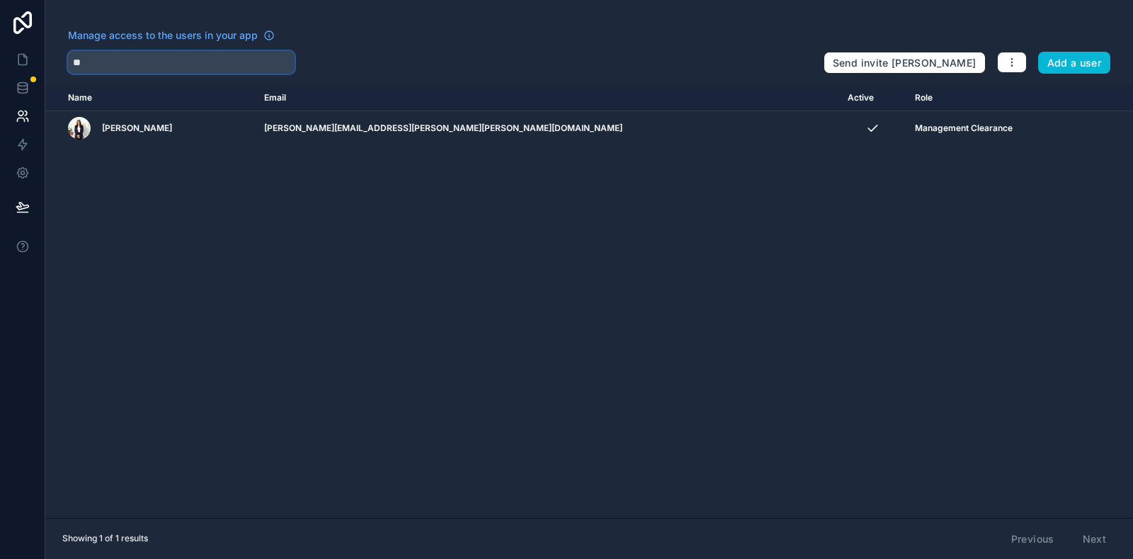
type input "*"
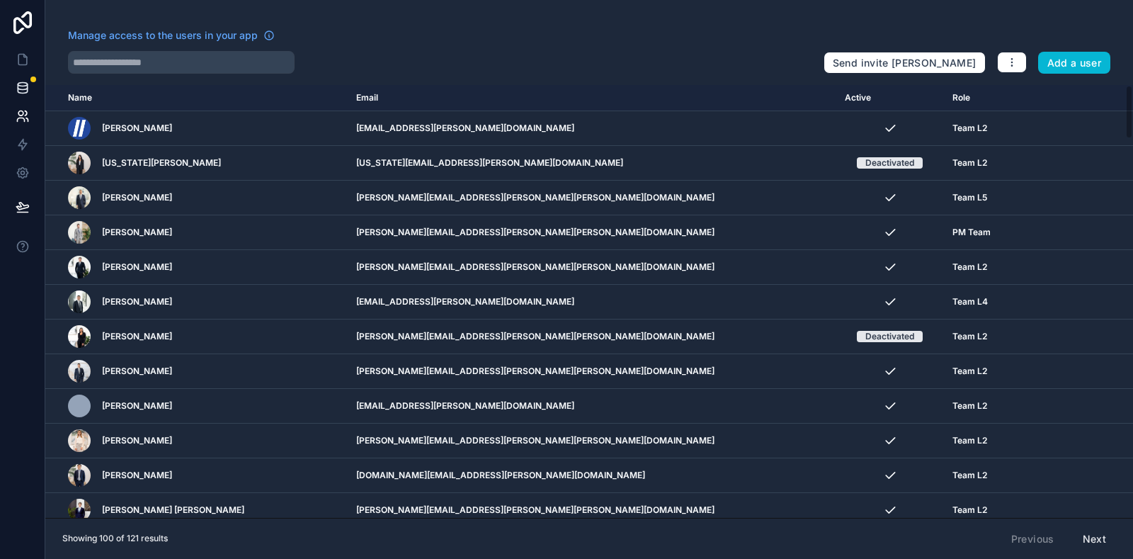
click at [21, 86] on icon at bounding box center [22, 85] width 9 height 4
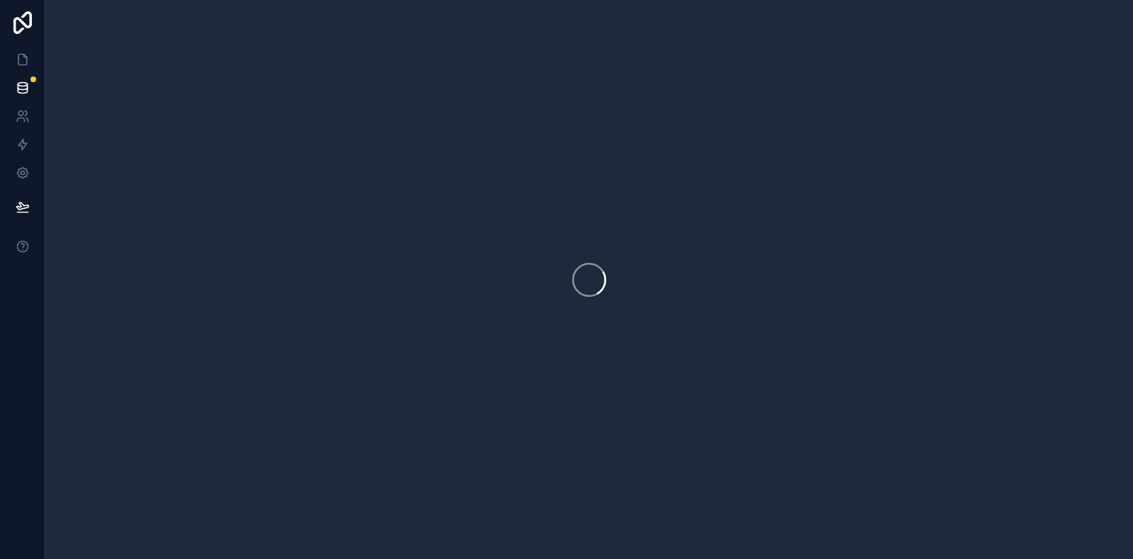
click at [14, 347] on div at bounding box center [22, 279] width 45 height 559
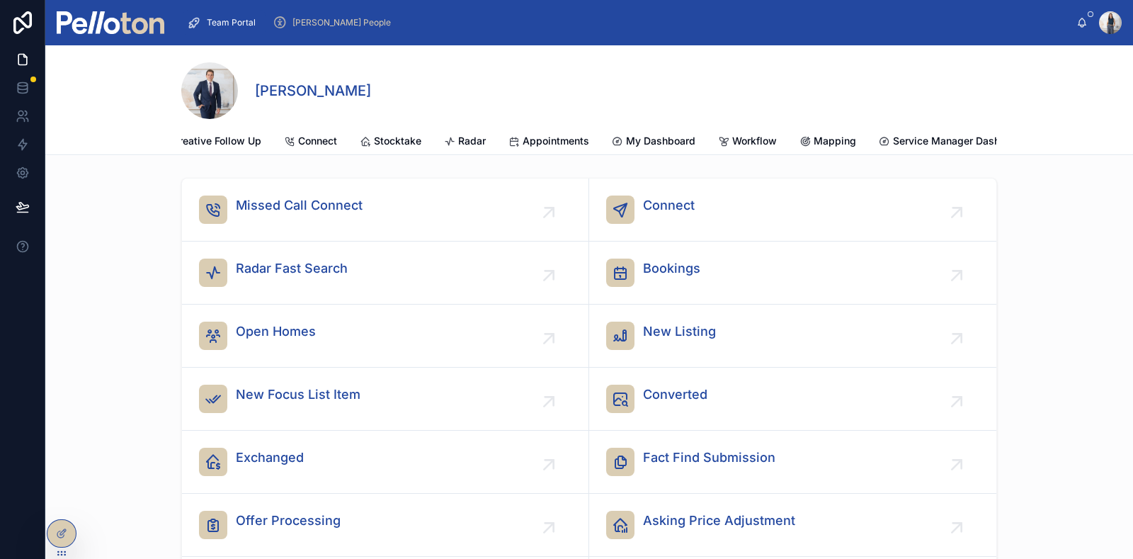
scroll to position [0, 248]
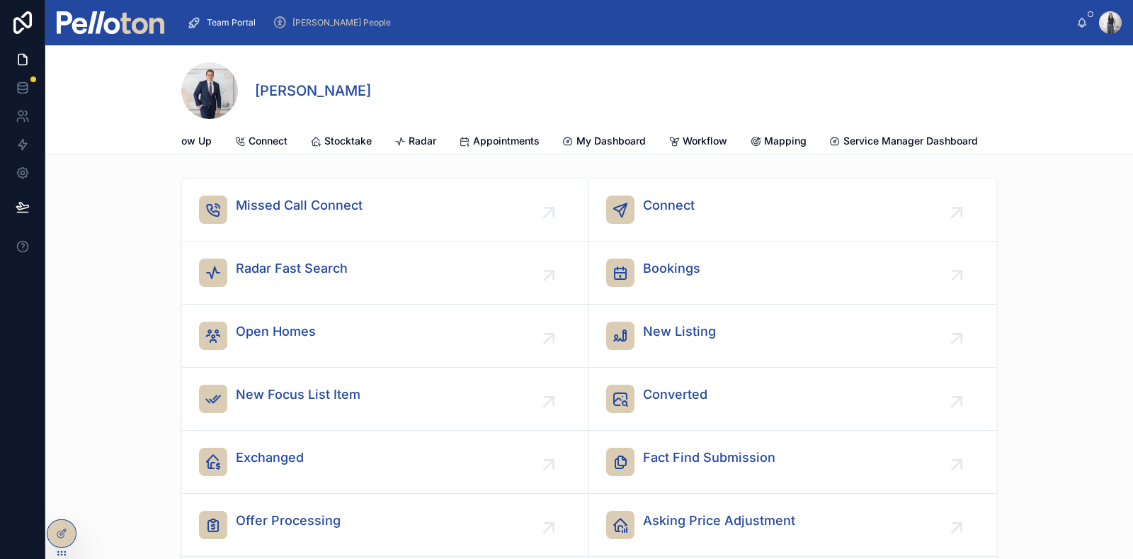
click at [244, 17] on span "Team Portal" at bounding box center [231, 22] width 49 height 11
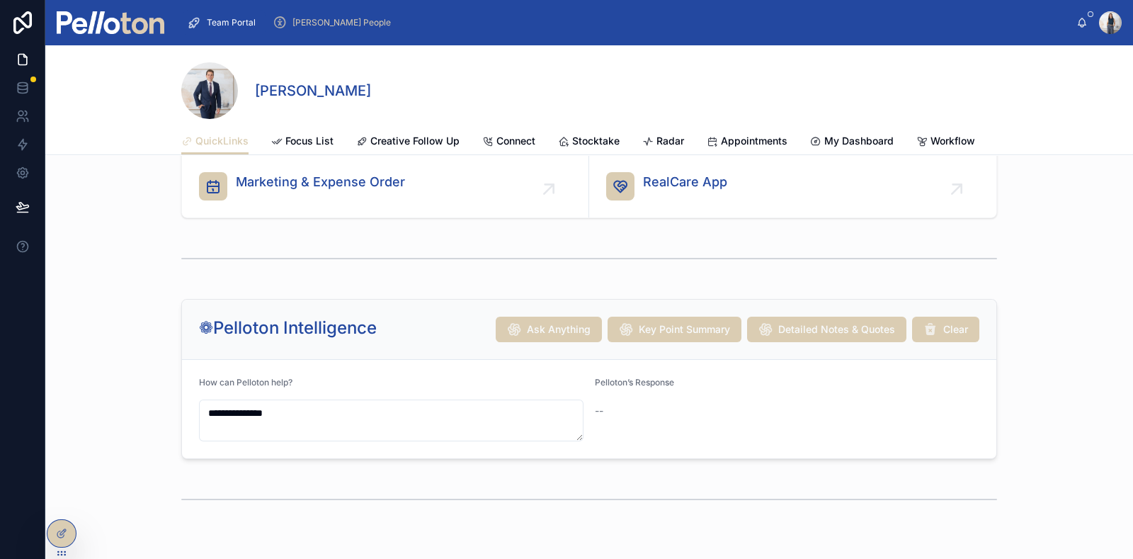
scroll to position [1766, 0]
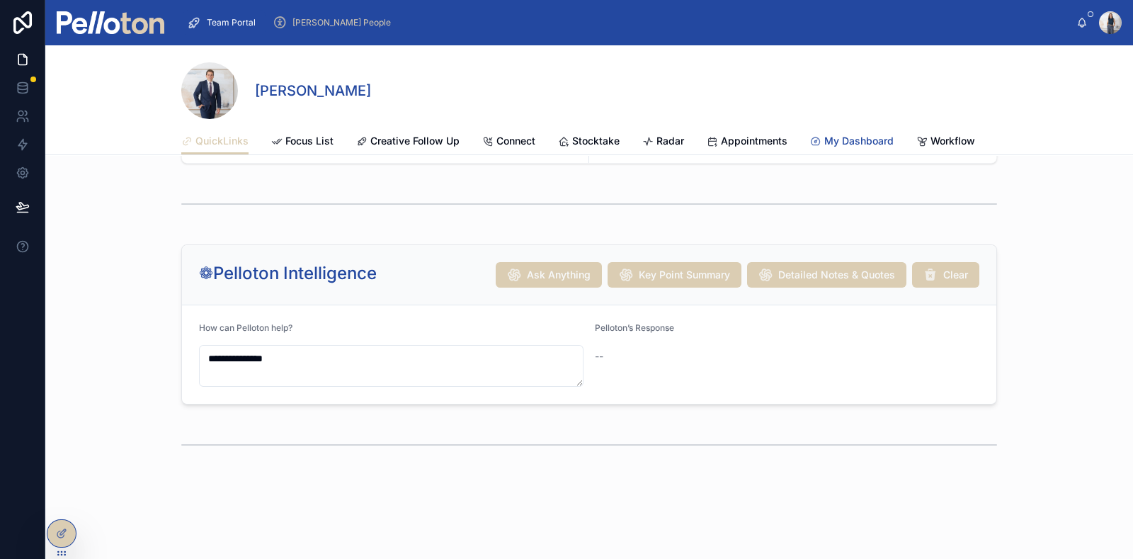
click at [867, 147] on span "My Dashboard" at bounding box center [858, 141] width 69 height 14
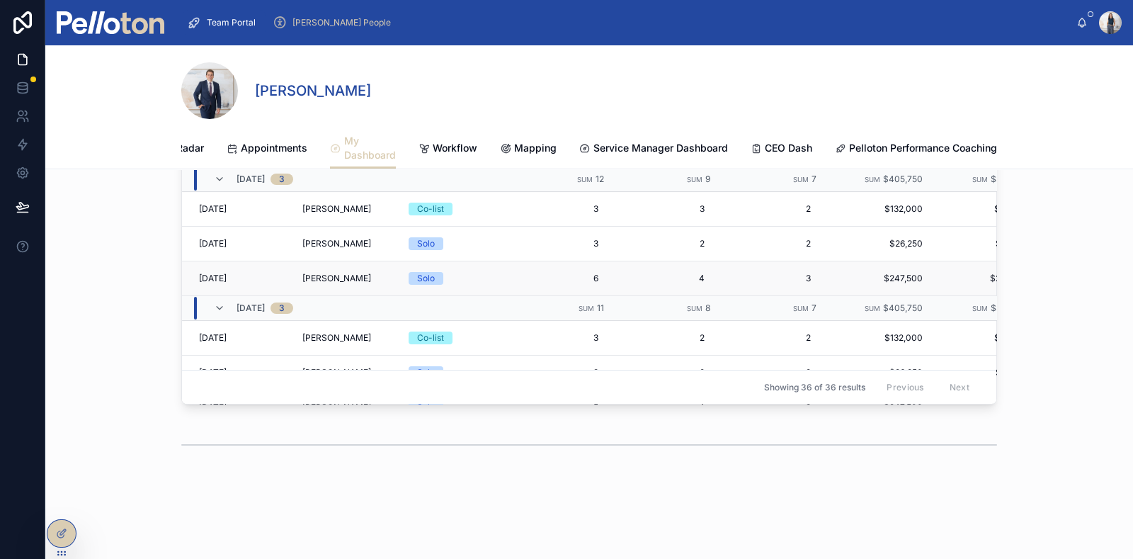
scroll to position [8636, 0]
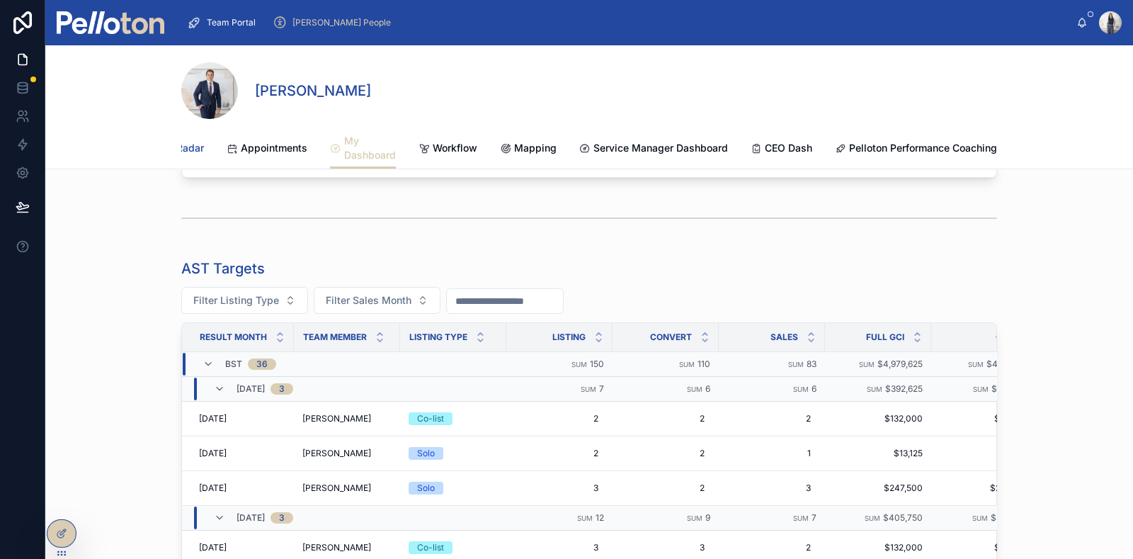
click at [188, 146] on span "Radar" at bounding box center [190, 148] width 28 height 14
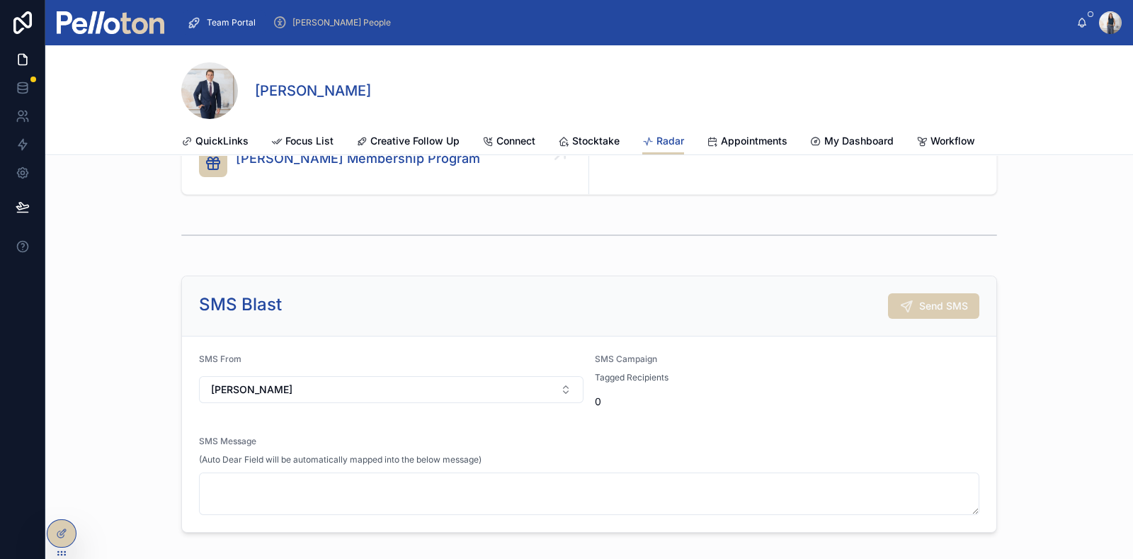
scroll to position [217, 0]
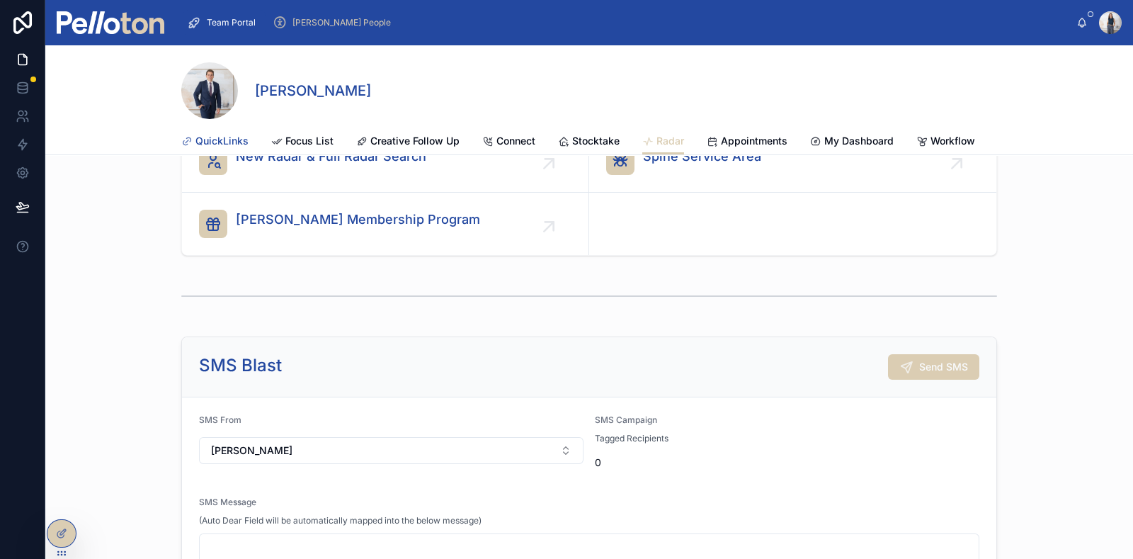
click at [218, 137] on span "QuickLinks" at bounding box center [221, 141] width 53 height 14
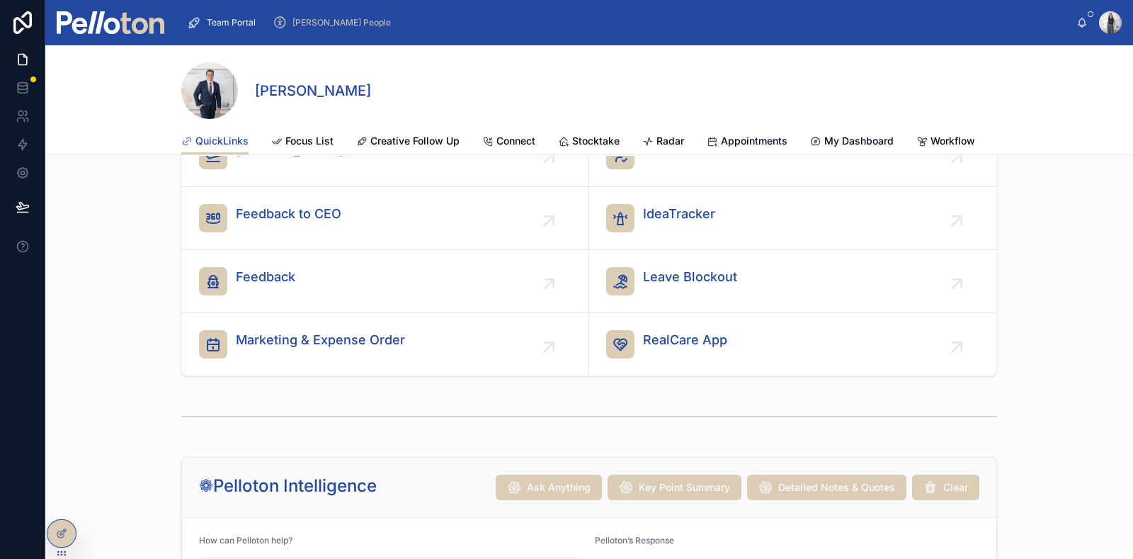
scroll to position [1456, 0]
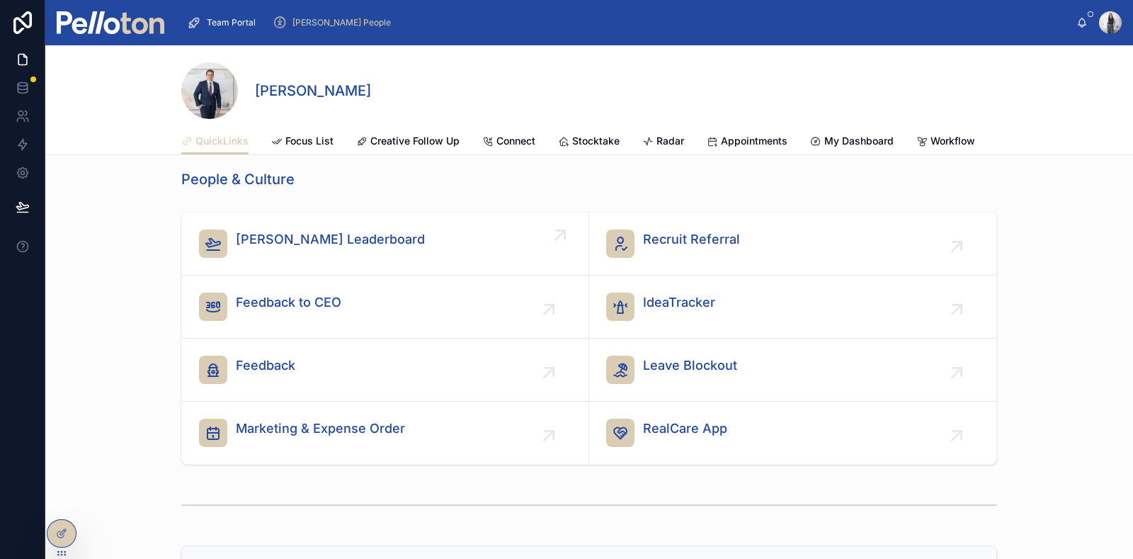
click at [304, 246] on span "[PERSON_NAME] Leaderboard" at bounding box center [330, 239] width 189 height 20
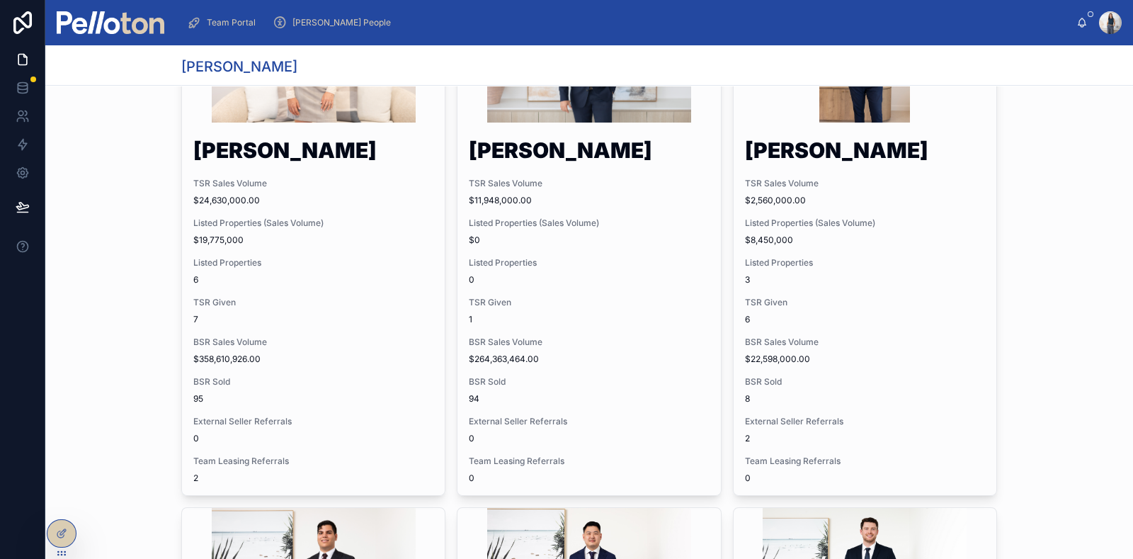
scroll to position [9243, 0]
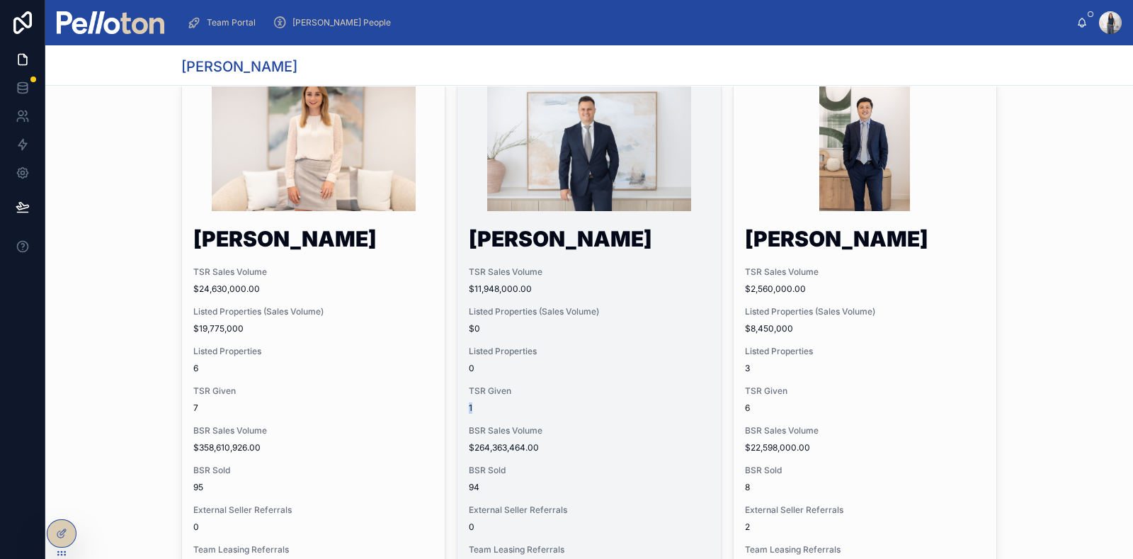
click at [459, 338] on div "Martin Fliedner TSR Sales Volume $11,948,000.00 Listed Properties (Sales Volume…" at bounding box center [588, 400] width 263 height 367
click at [470, 402] on span "1" at bounding box center [589, 407] width 240 height 11
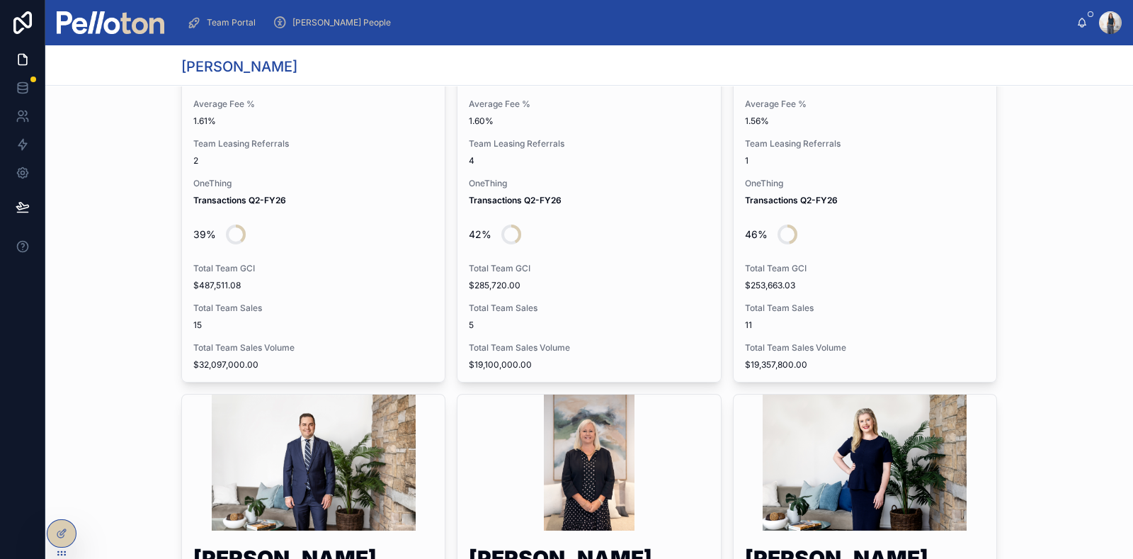
scroll to position [128, 0]
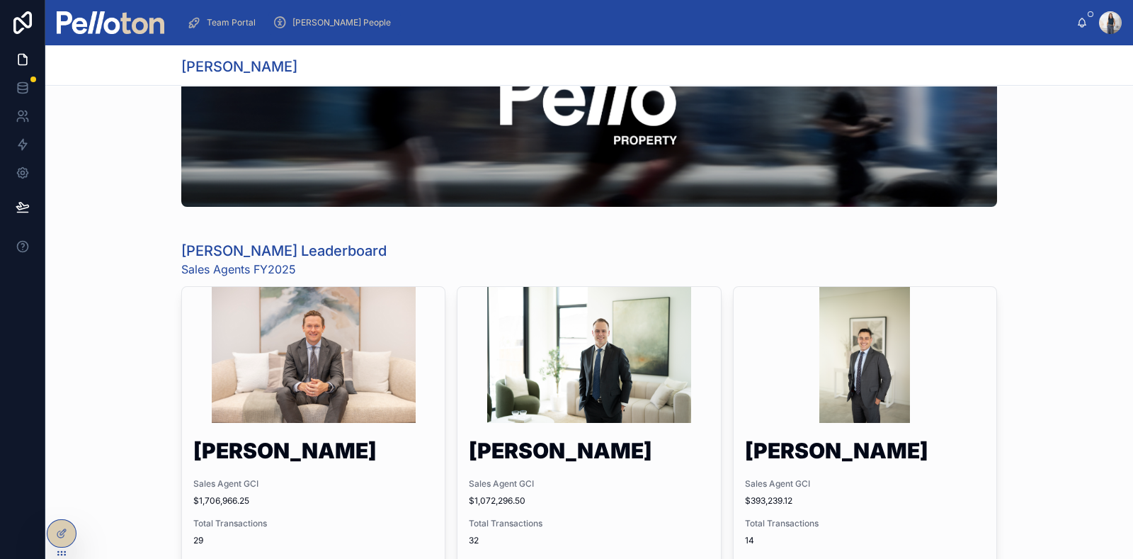
click at [310, 15] on div "[PERSON_NAME] People" at bounding box center [335, 22] width 124 height 23
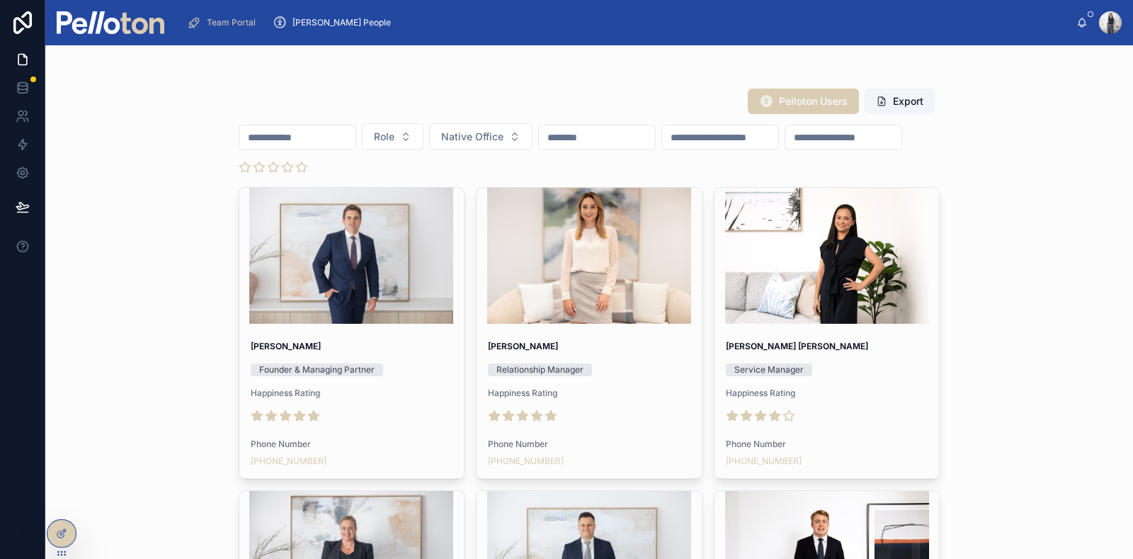
click at [225, 25] on span "Team Portal" at bounding box center [231, 22] width 49 height 11
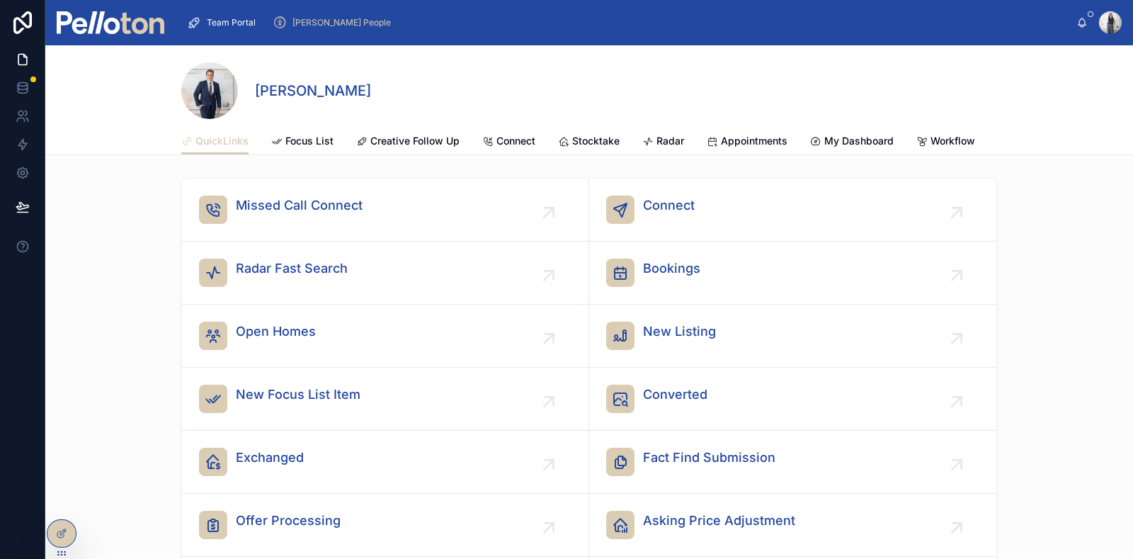
scroll to position [0, 499]
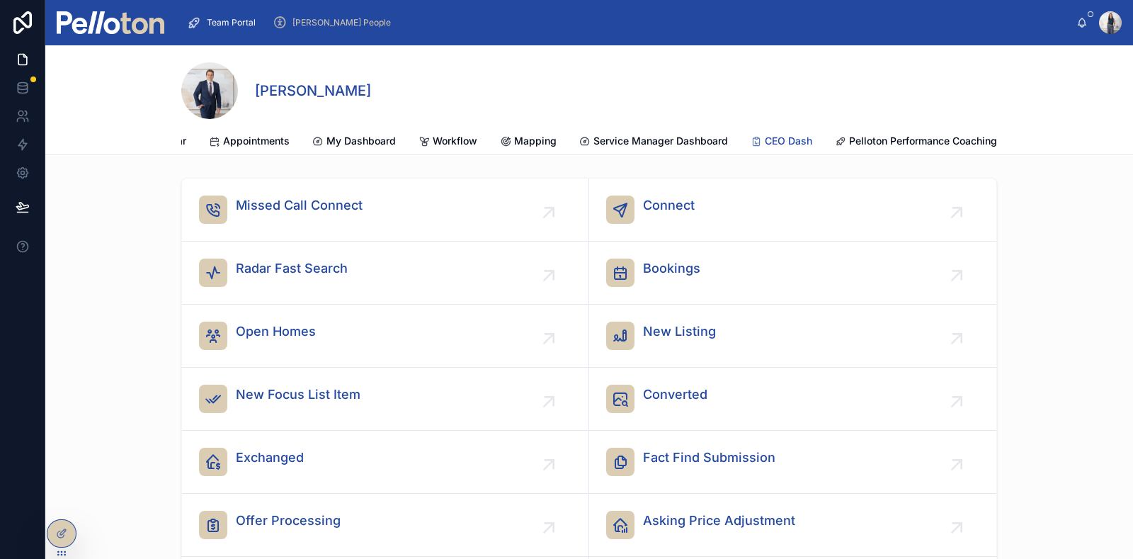
click at [765, 139] on span "CEO Dash" at bounding box center [788, 141] width 47 height 14
